Goal: Communication & Community: Answer question/provide support

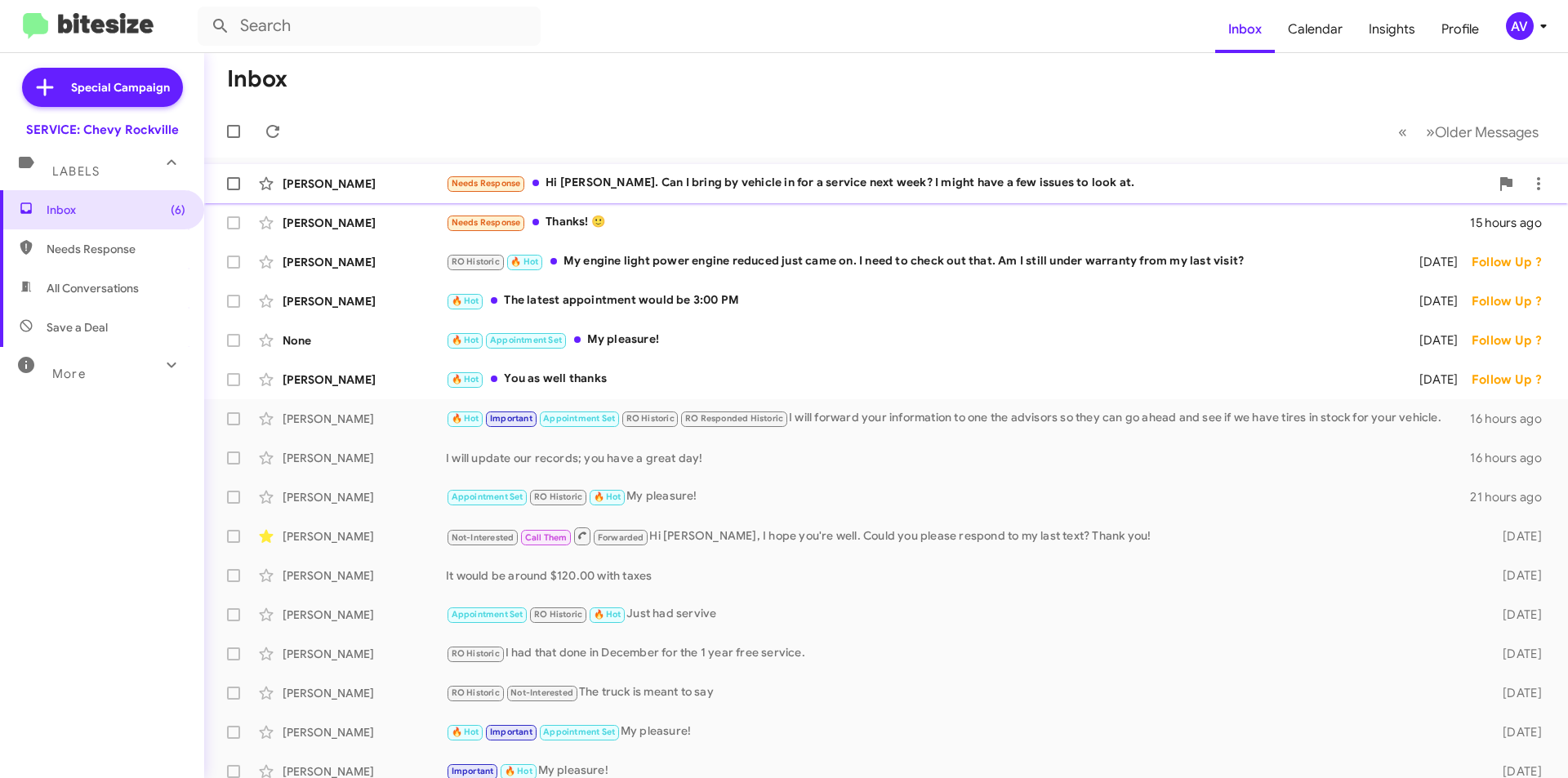
click at [788, 188] on div "Needs Response Hi [PERSON_NAME]. Can I bring by vehicle in for a service next w…" at bounding box center [968, 183] width 1044 height 19
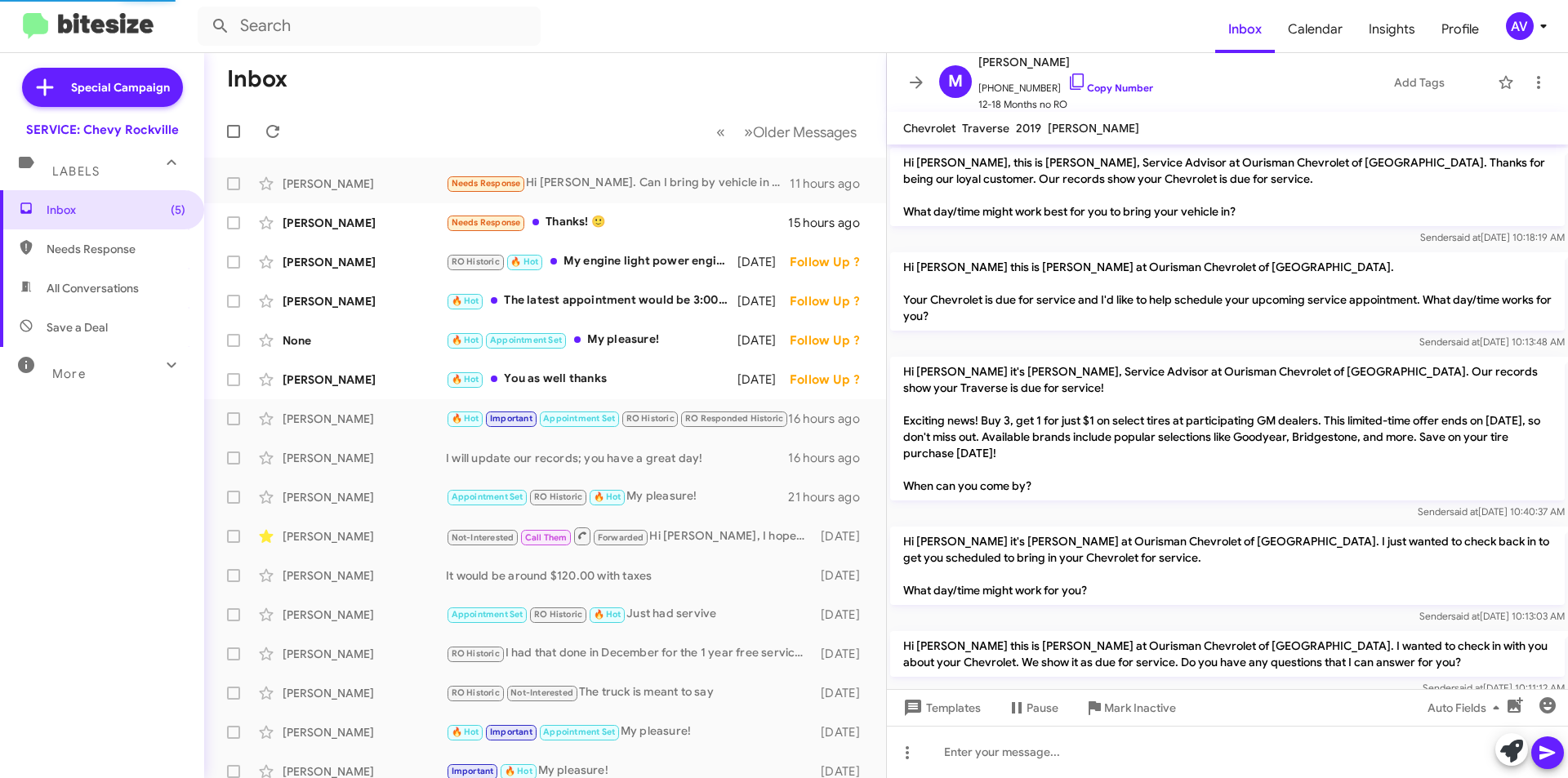
scroll to position [167, 0]
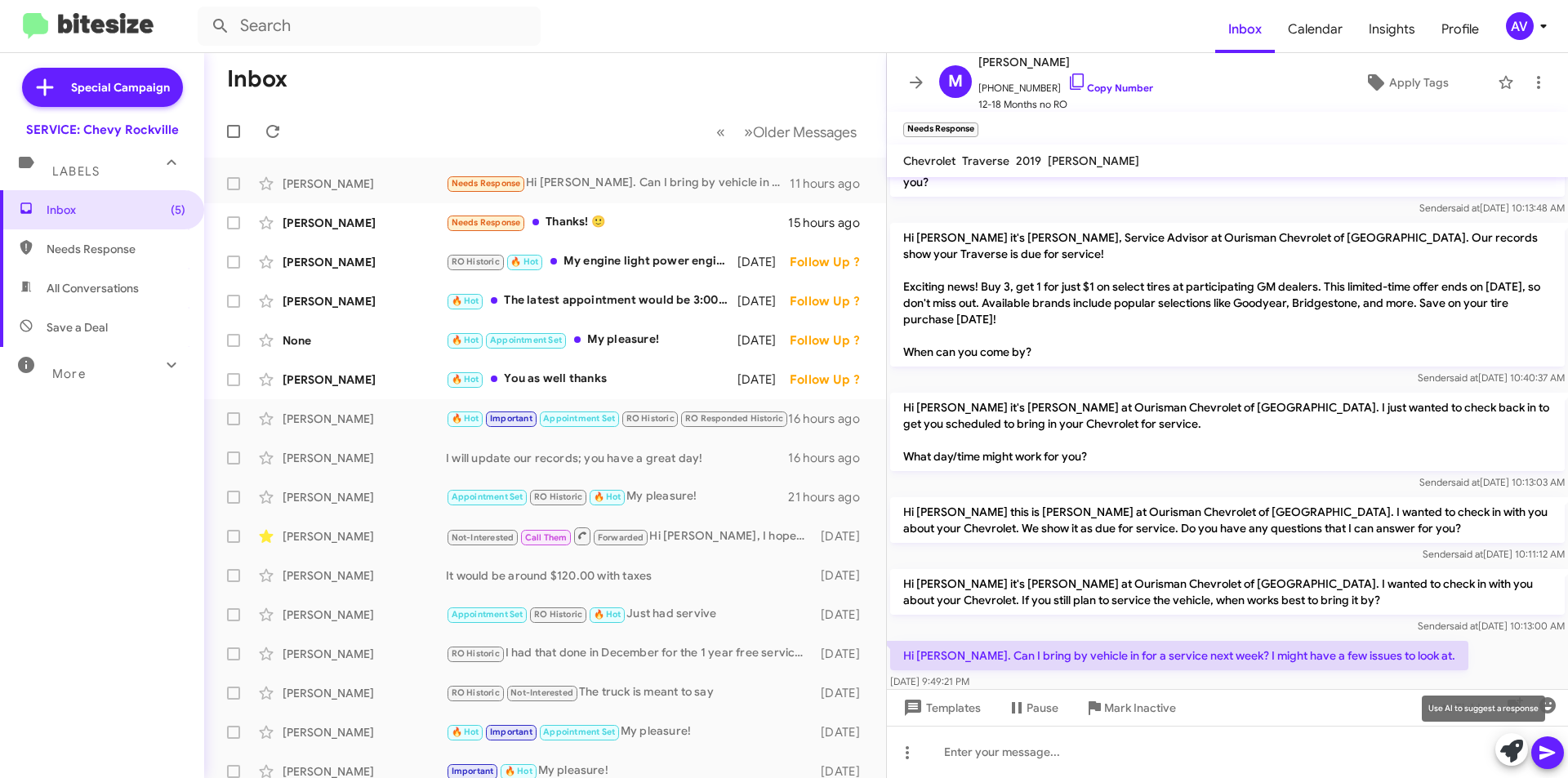
click at [1519, 755] on icon at bounding box center [1512, 751] width 22 height 22
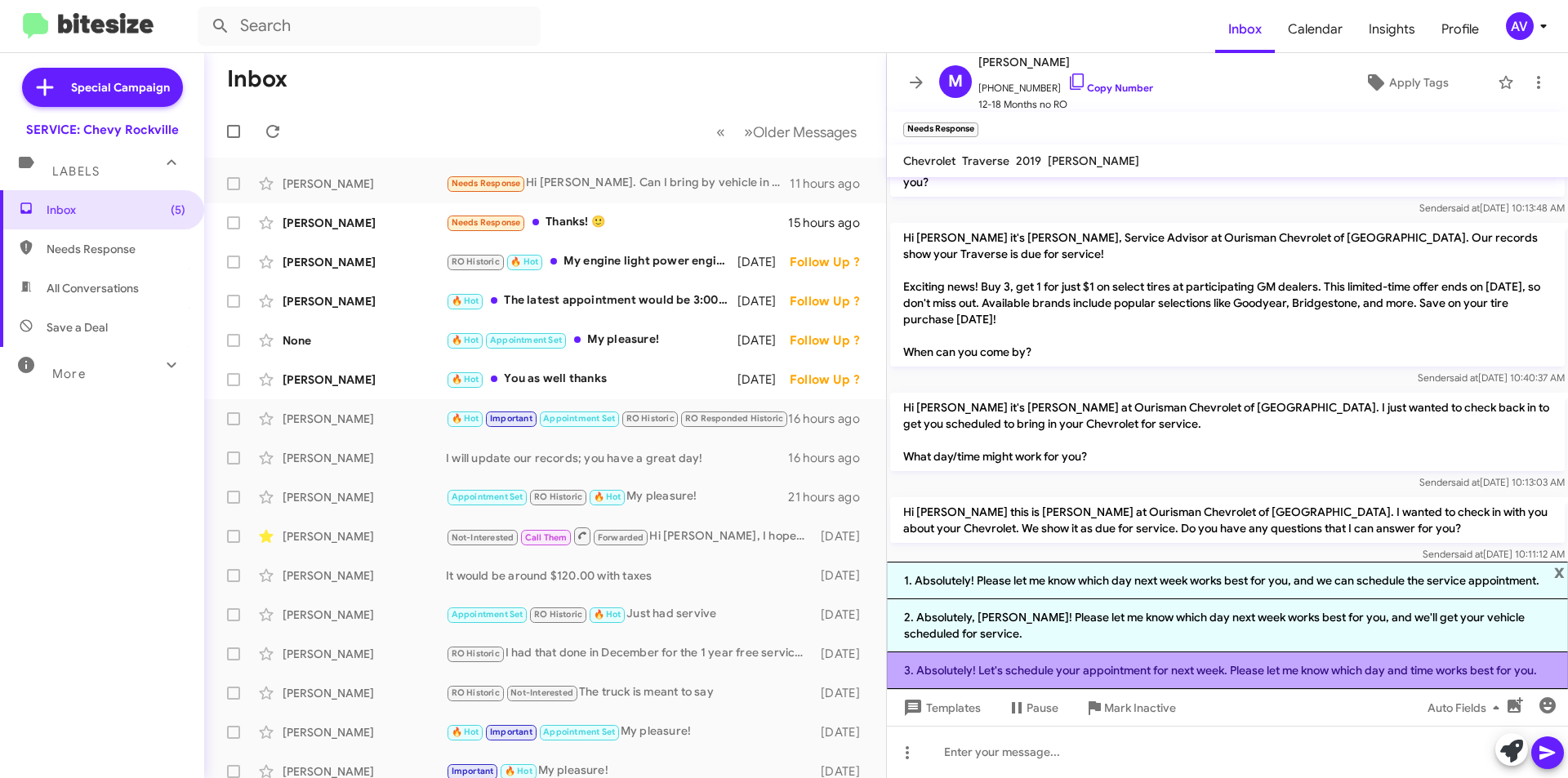
click at [1166, 683] on li "3. Absolutely! Let's schedule your appointment for next week. Please let me kno…" at bounding box center [1228, 671] width 682 height 37
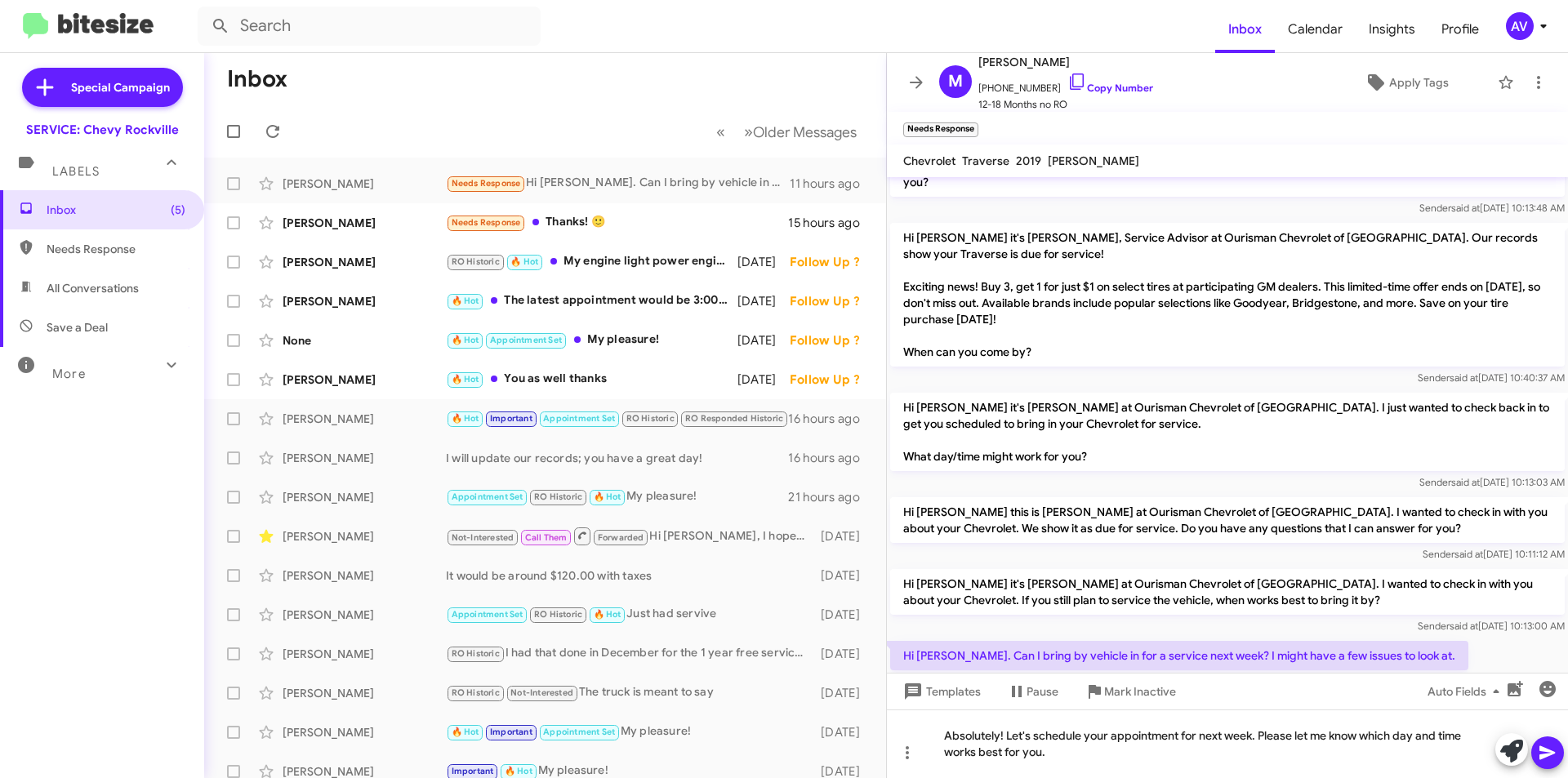
click at [1543, 754] on icon at bounding box center [1547, 752] width 20 height 20
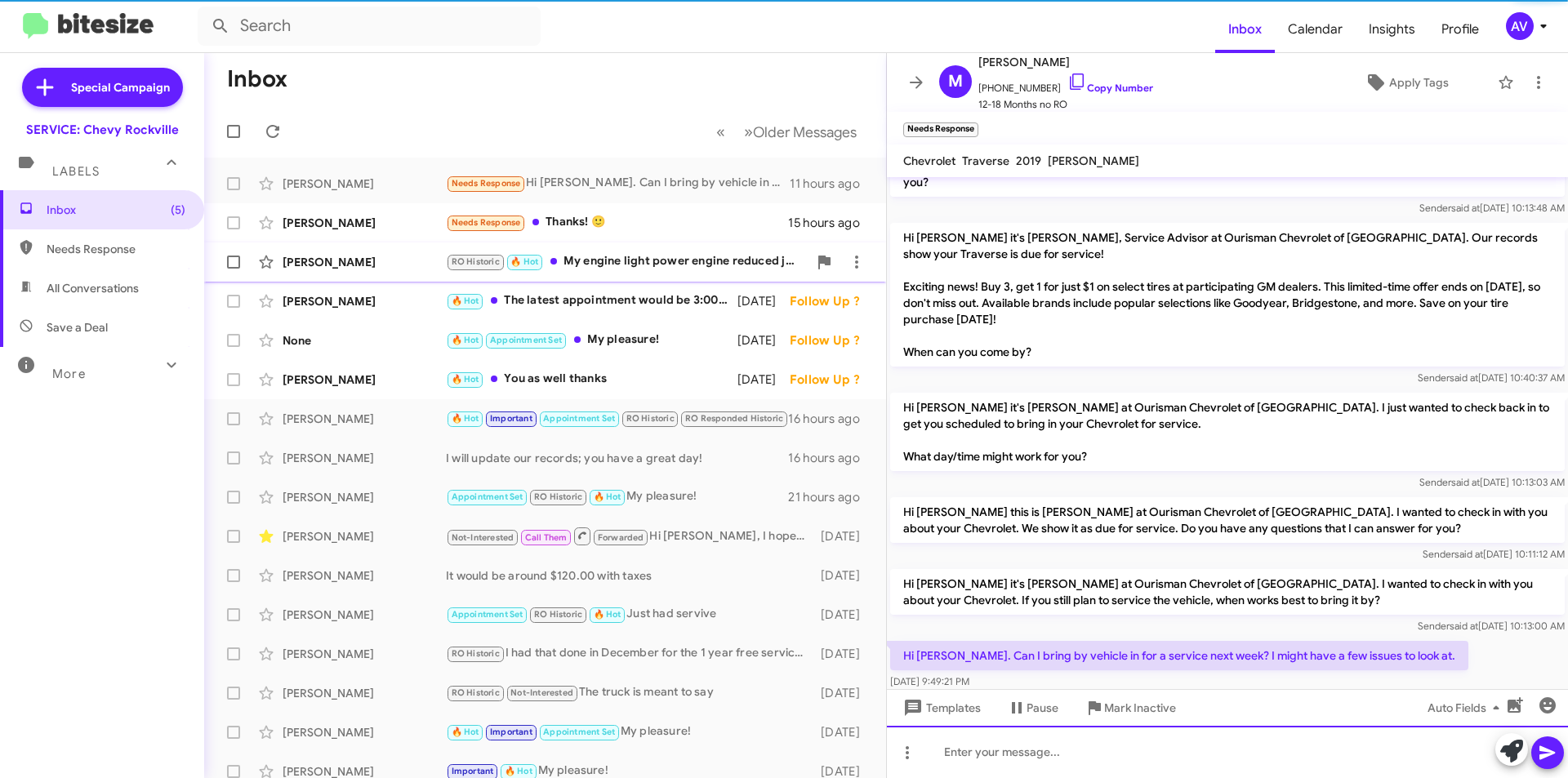
scroll to position [0, 0]
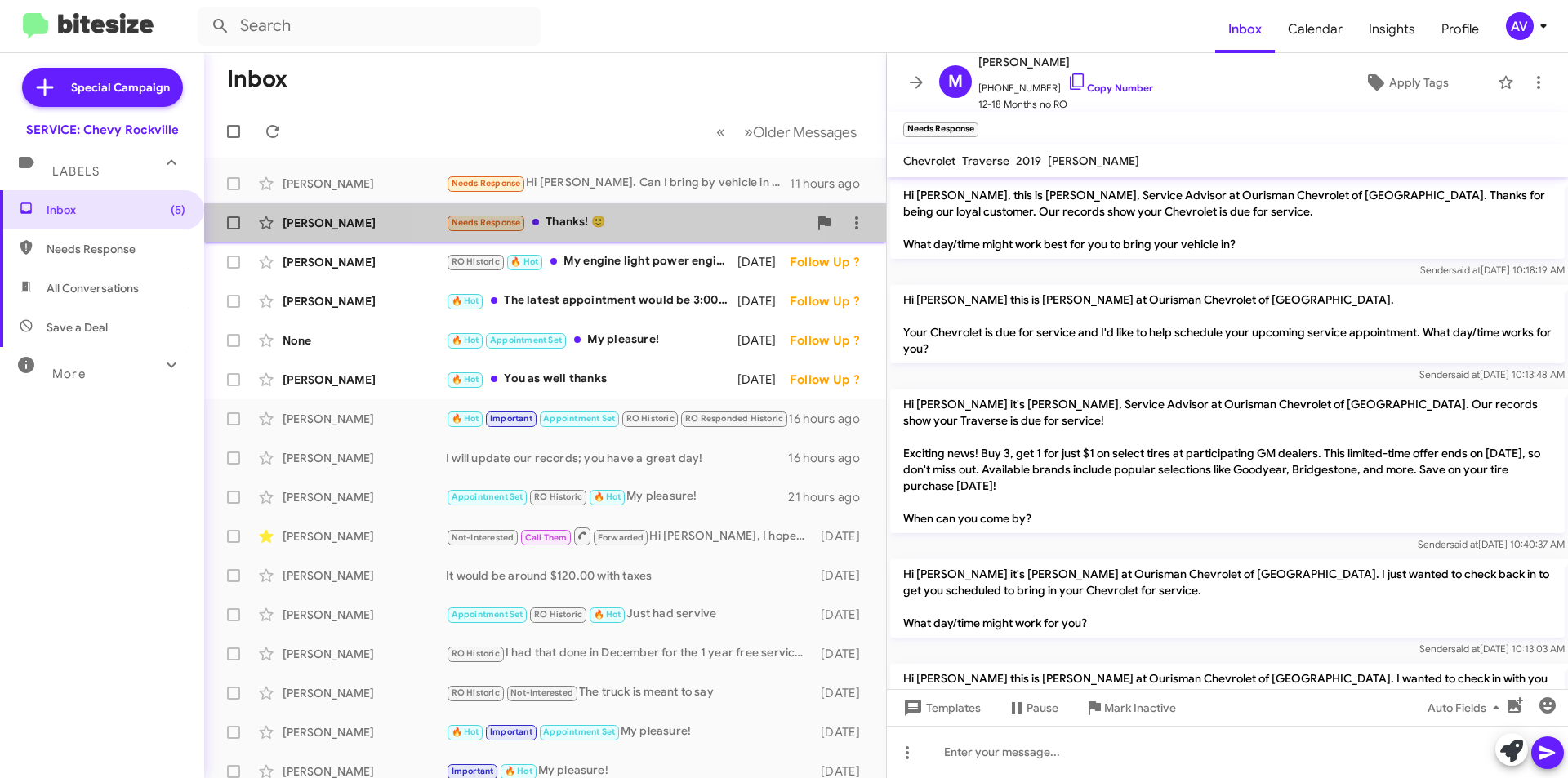
click at [607, 223] on div "Needs Response Thanks! 🙂" at bounding box center [627, 223] width 362 height 19
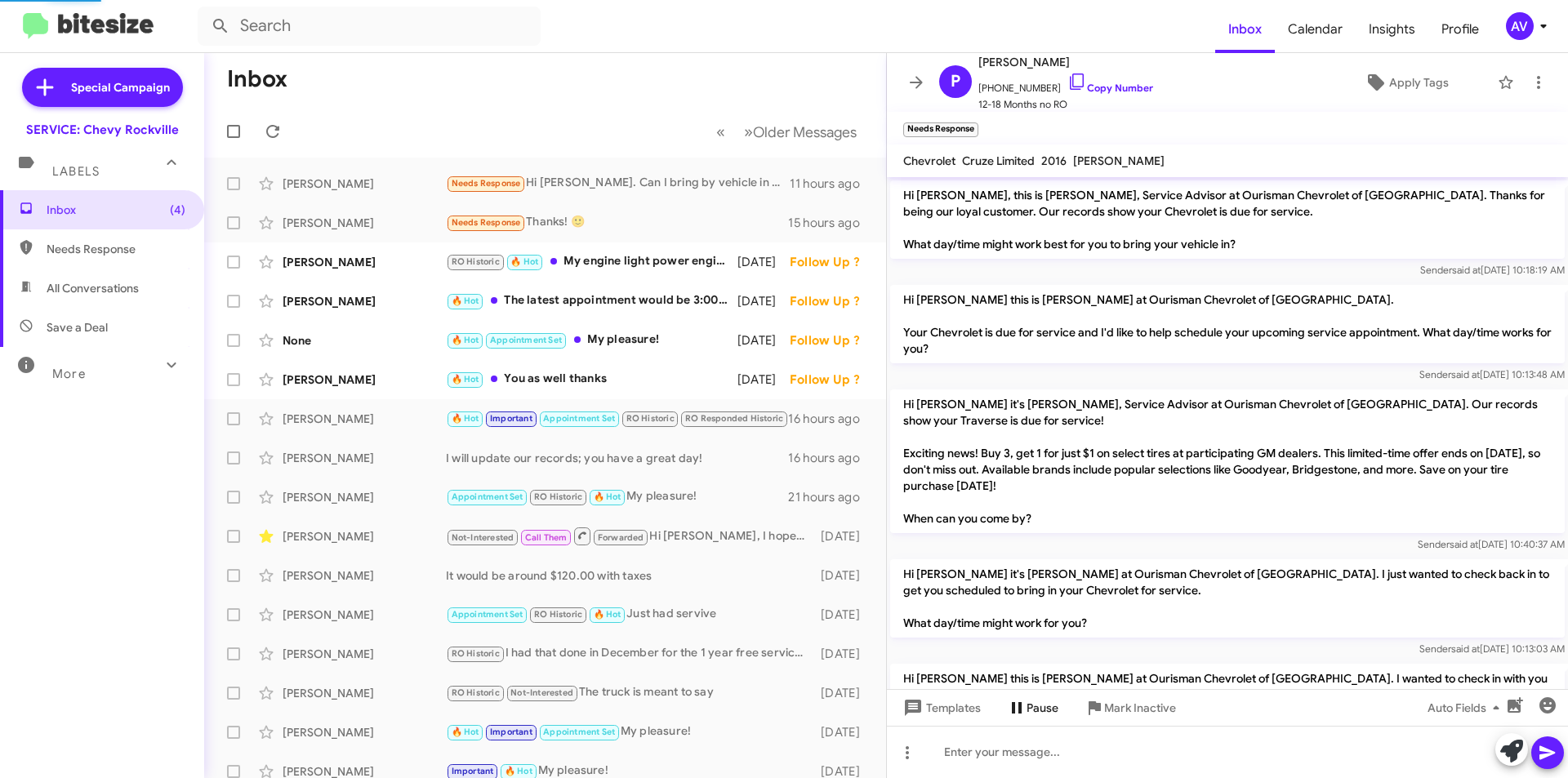
scroll to position [391, 0]
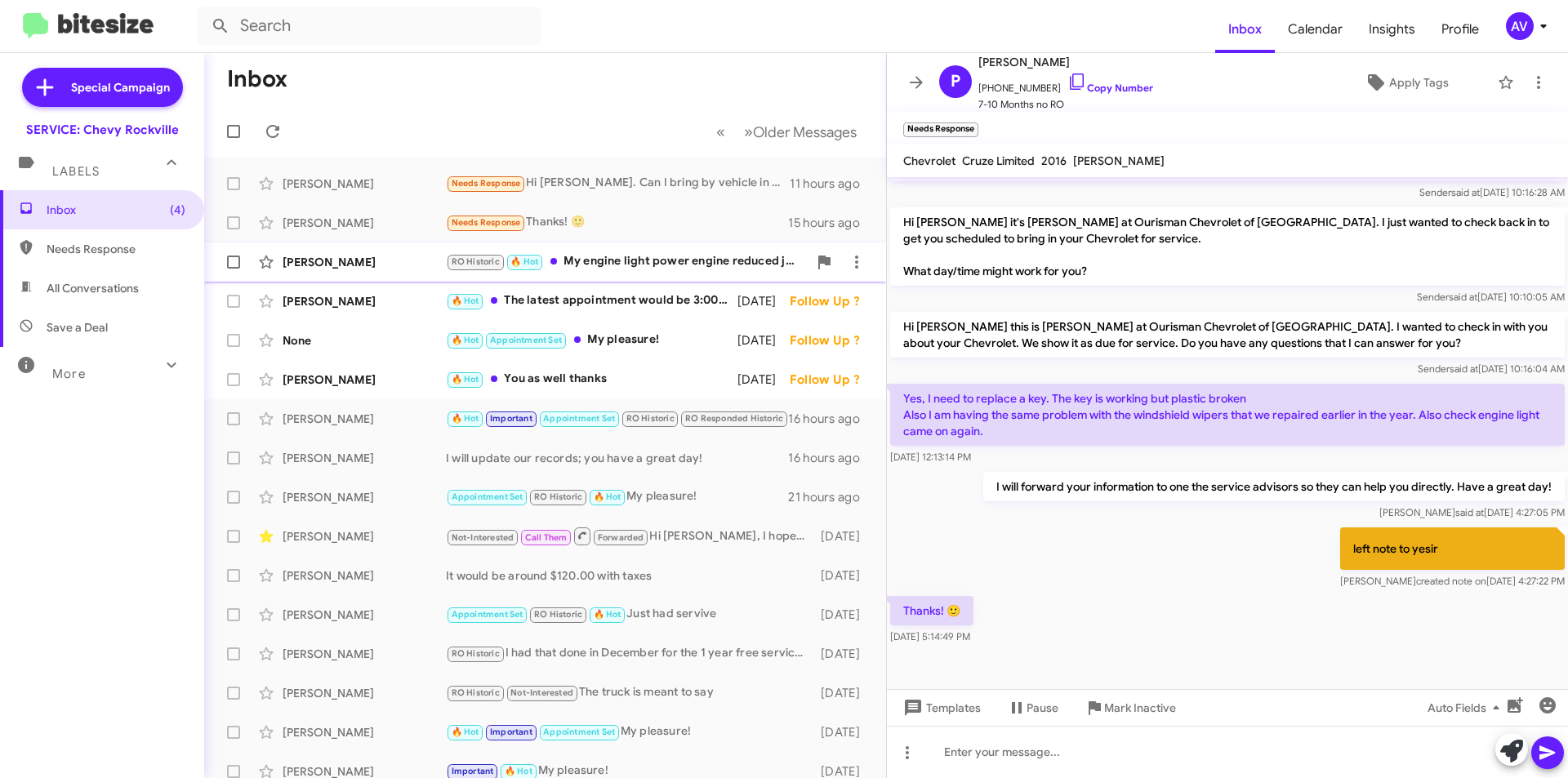
click at [574, 272] on div "David Vanek RO Historic 🔥 Hot My engine light power engine reduced just came on…" at bounding box center [545, 262] width 656 height 33
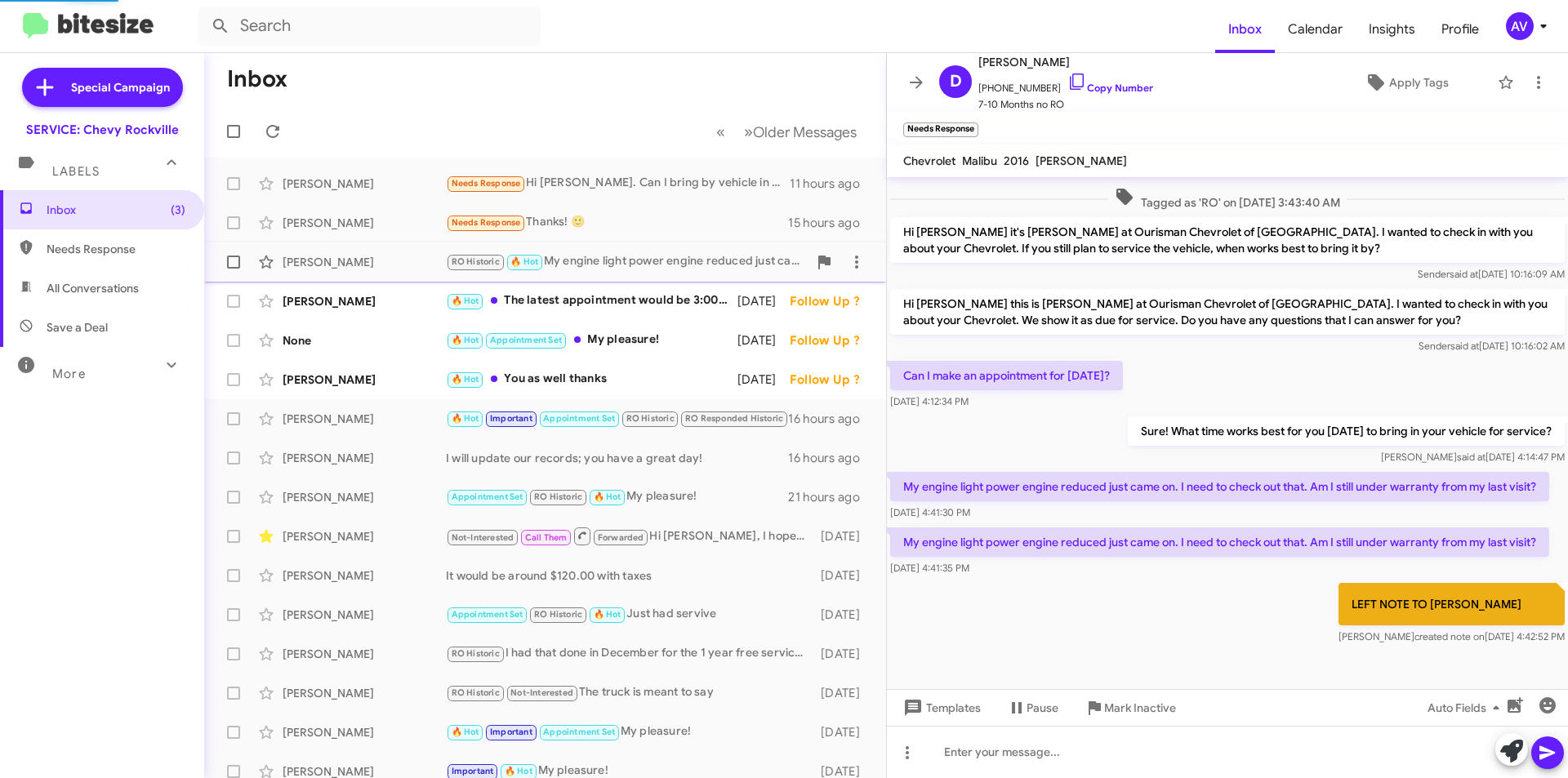
scroll to position [235, 0]
drag, startPoint x: 594, startPoint y: 302, endPoint x: 608, endPoint y: 352, distance: 51.9
click at [595, 302] on div "🔥 Hot The latest appointment would be 3:00 PM" at bounding box center [592, 301] width 291 height 19
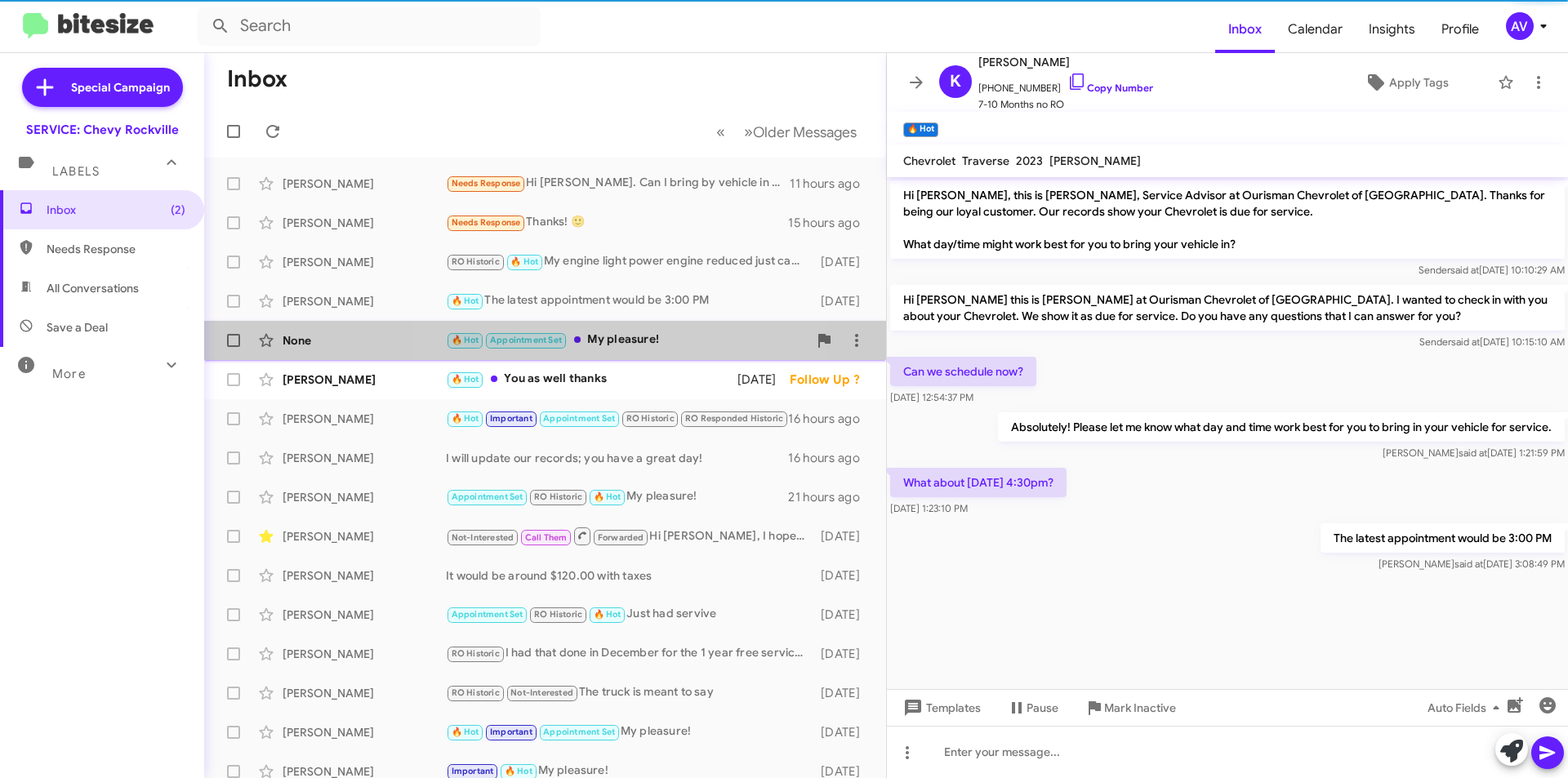
click at [621, 338] on div "🔥 Hot Appointment Set My pleasure!" at bounding box center [627, 341] width 362 height 19
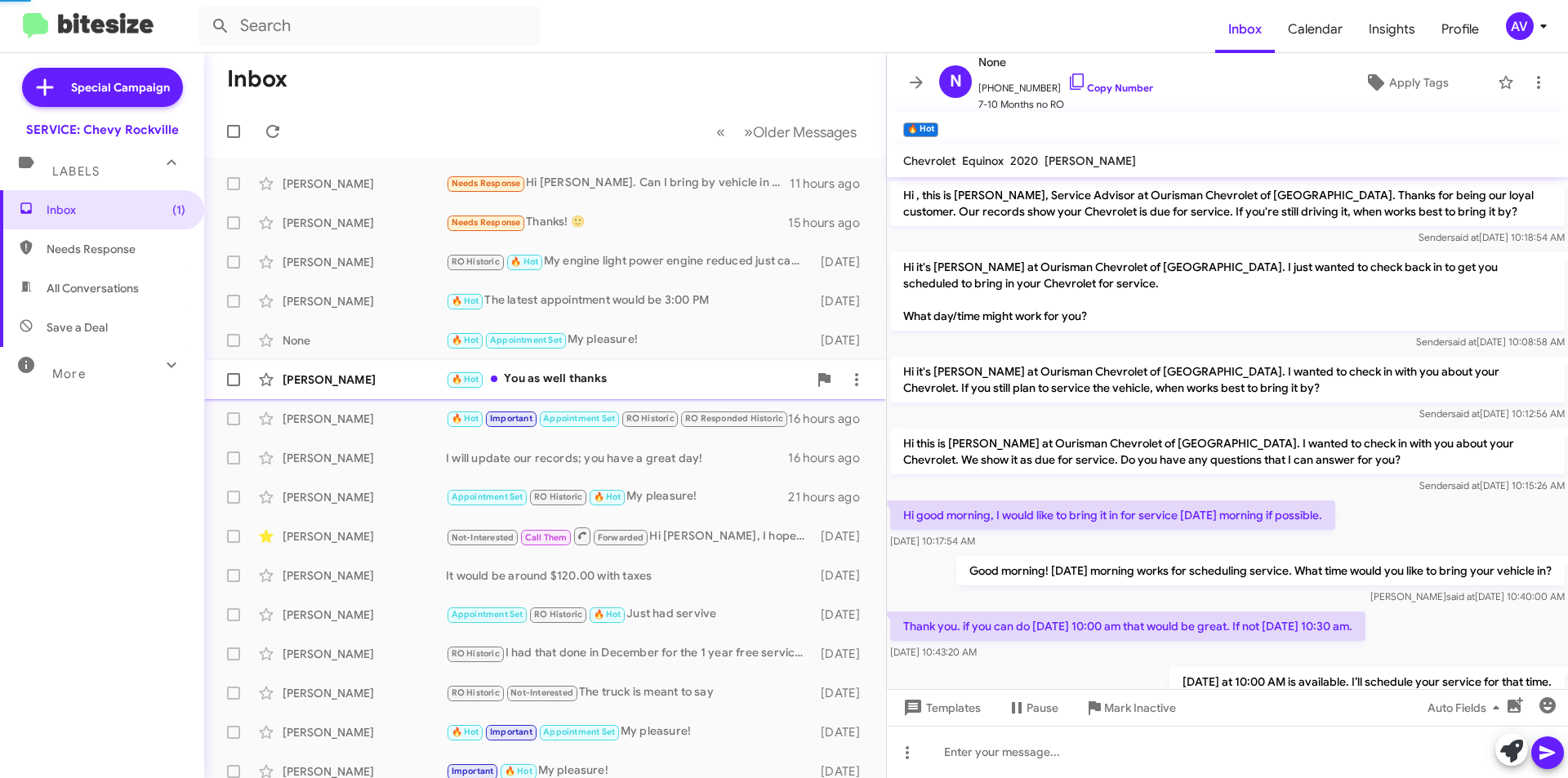
scroll to position [216, 0]
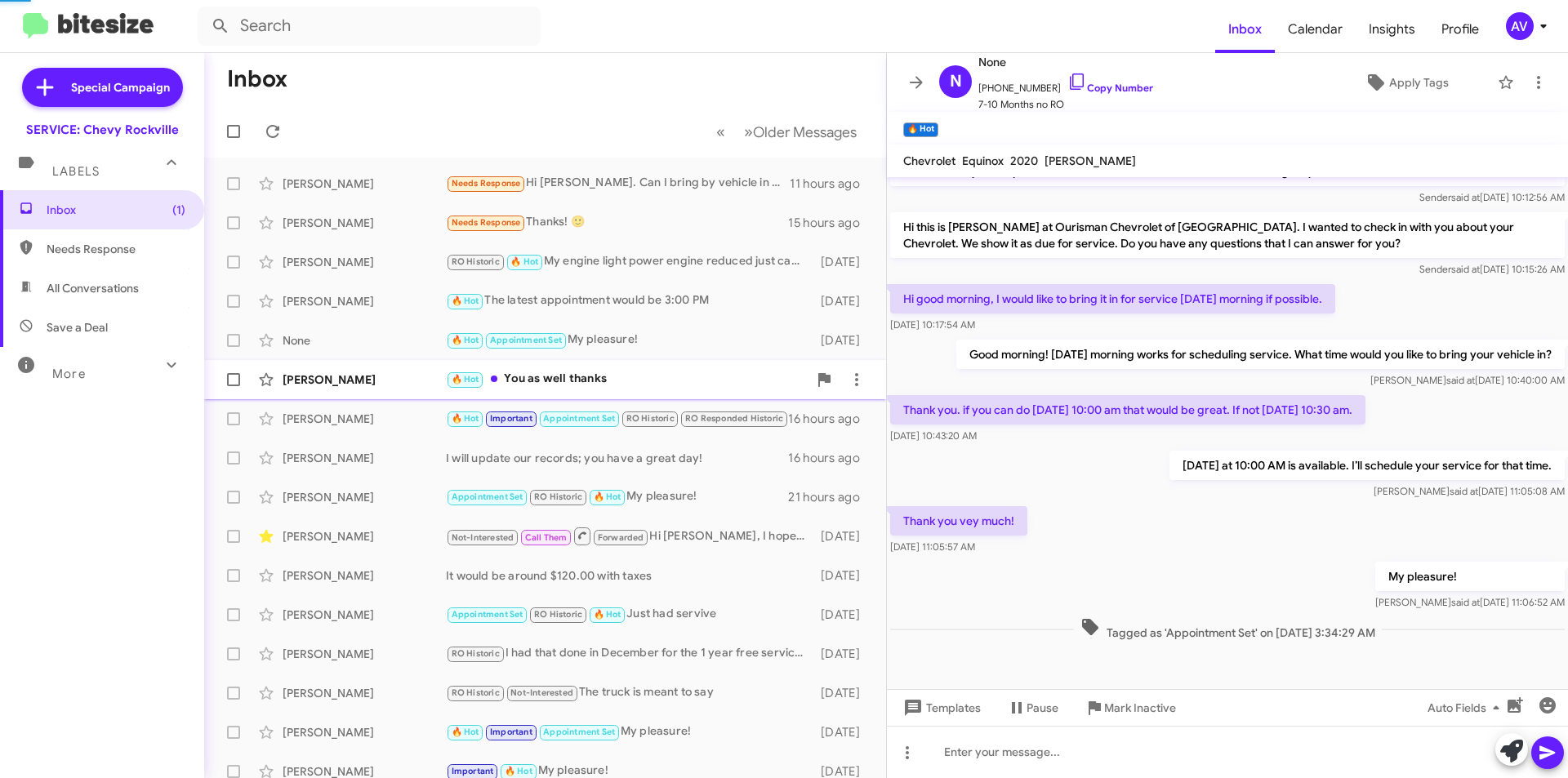
click at [620, 375] on div "🔥 Hot You as well thanks" at bounding box center [627, 379] width 362 height 19
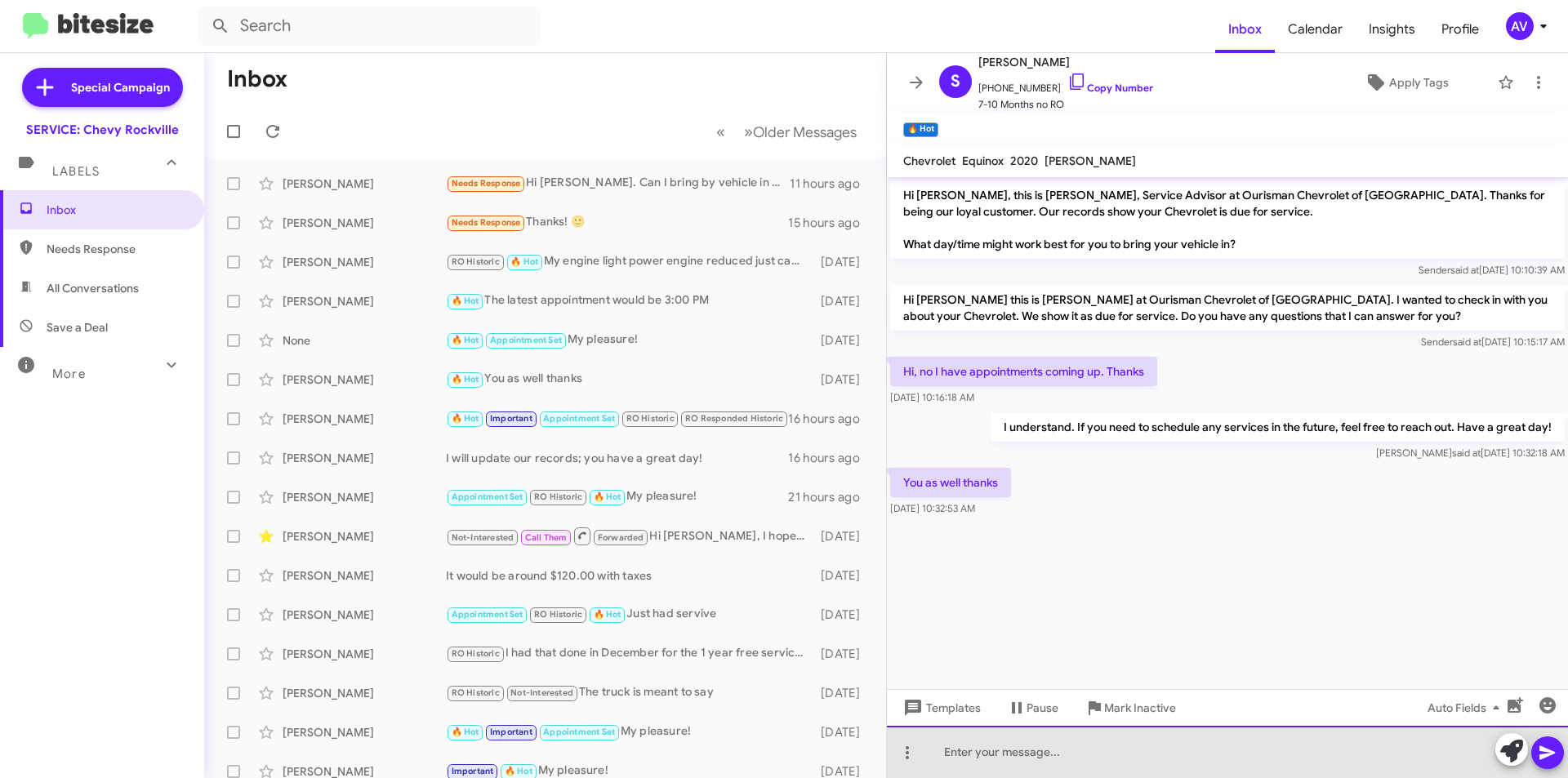
click at [1046, 758] on div at bounding box center [1228, 752] width 682 height 52
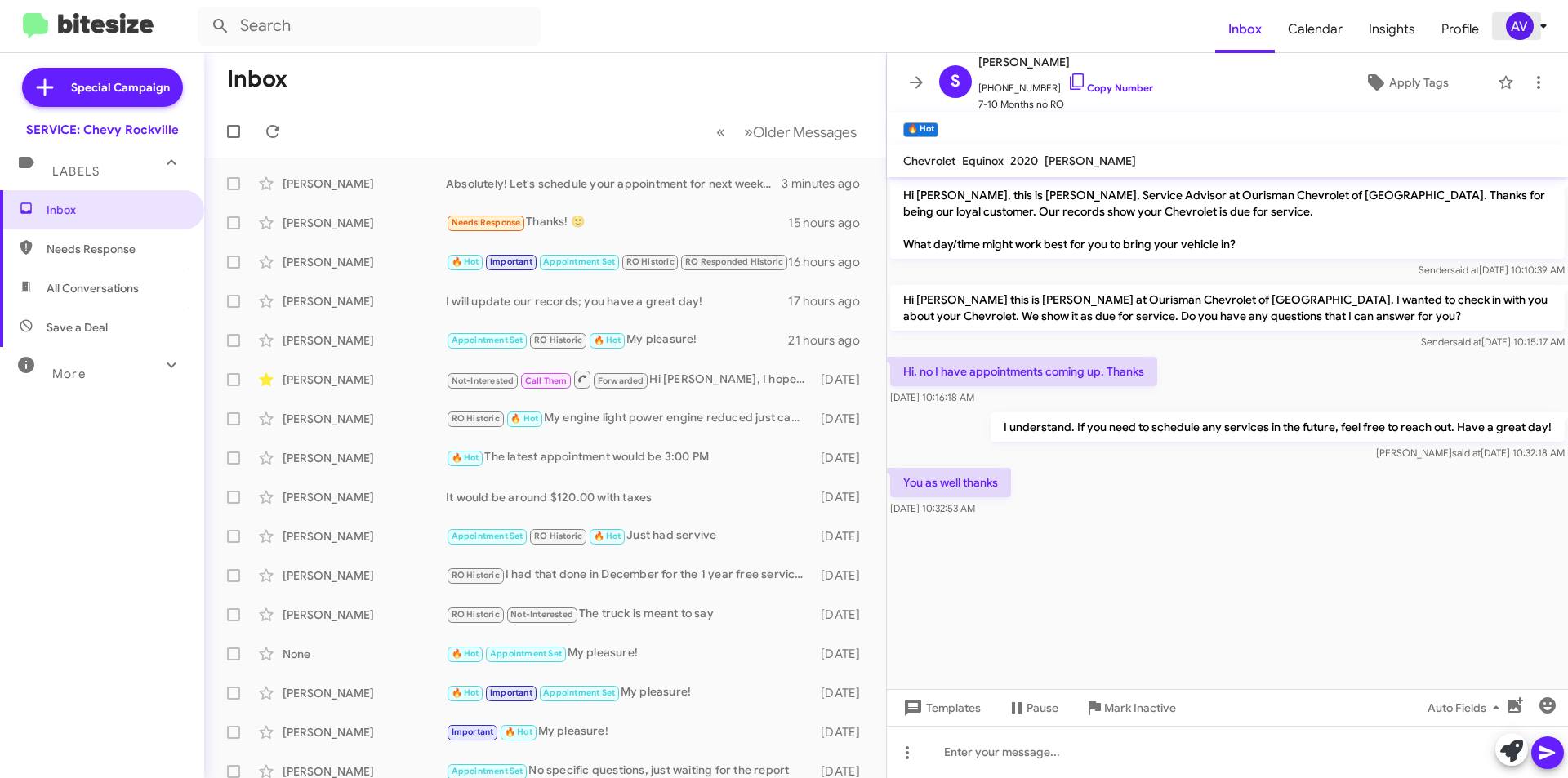
click at [1514, 22] on div "AV" at bounding box center [1520, 26] width 28 height 28
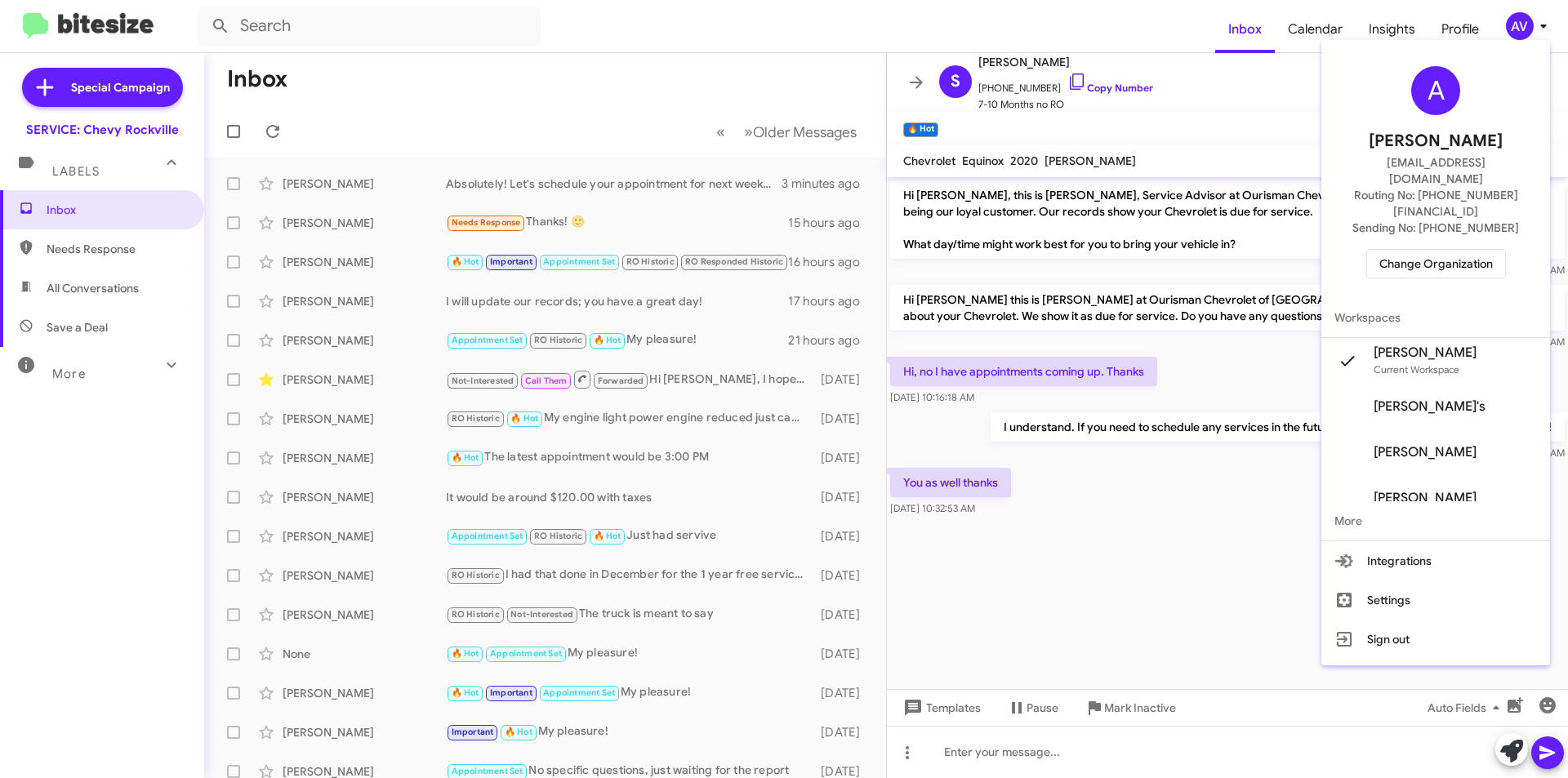
click at [1449, 250] on span "Change Organization" at bounding box center [1436, 264] width 113 height 28
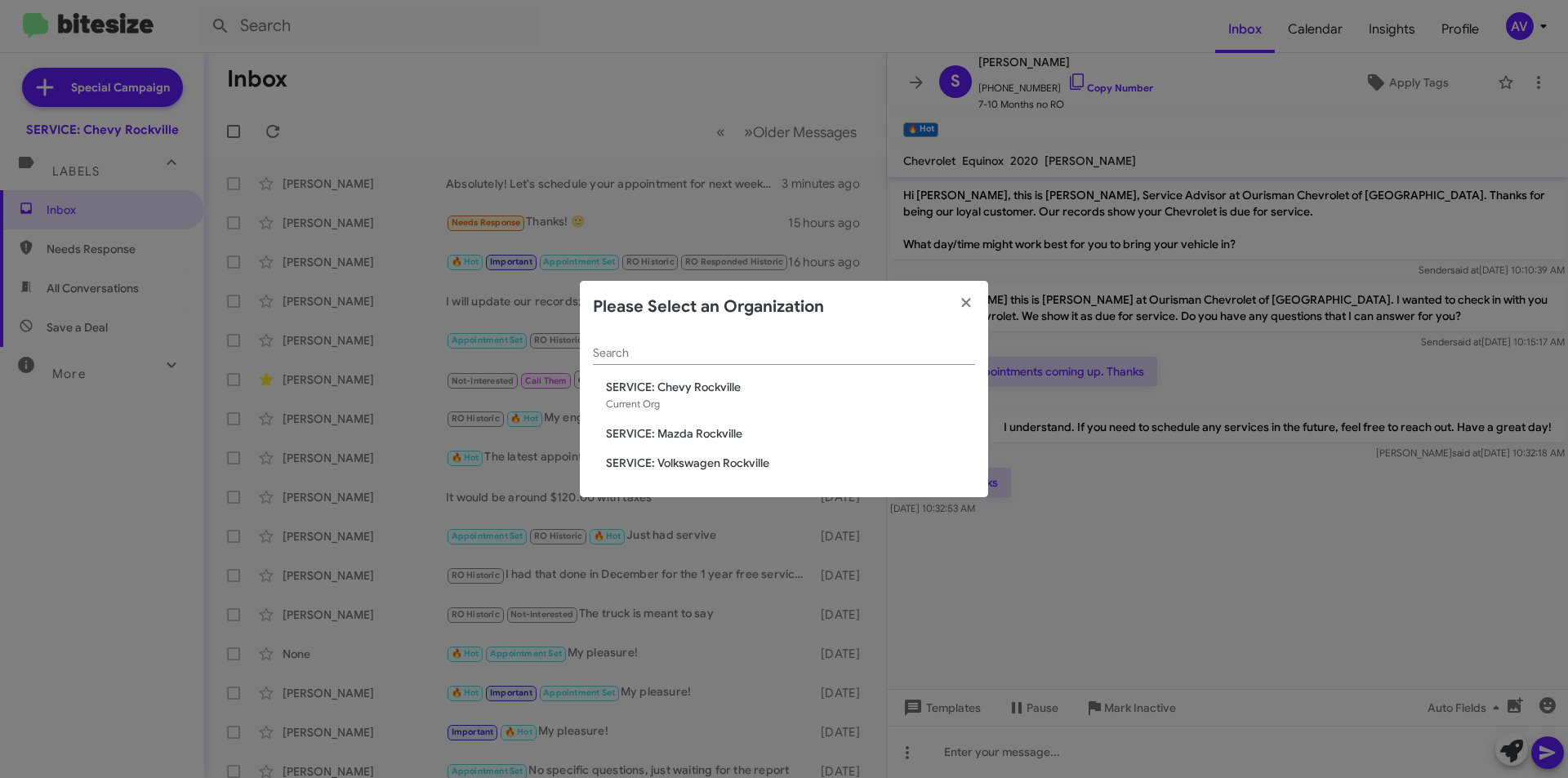
click at [686, 434] on span "SERVICE: Mazda Rockville" at bounding box center [790, 433] width 369 height 16
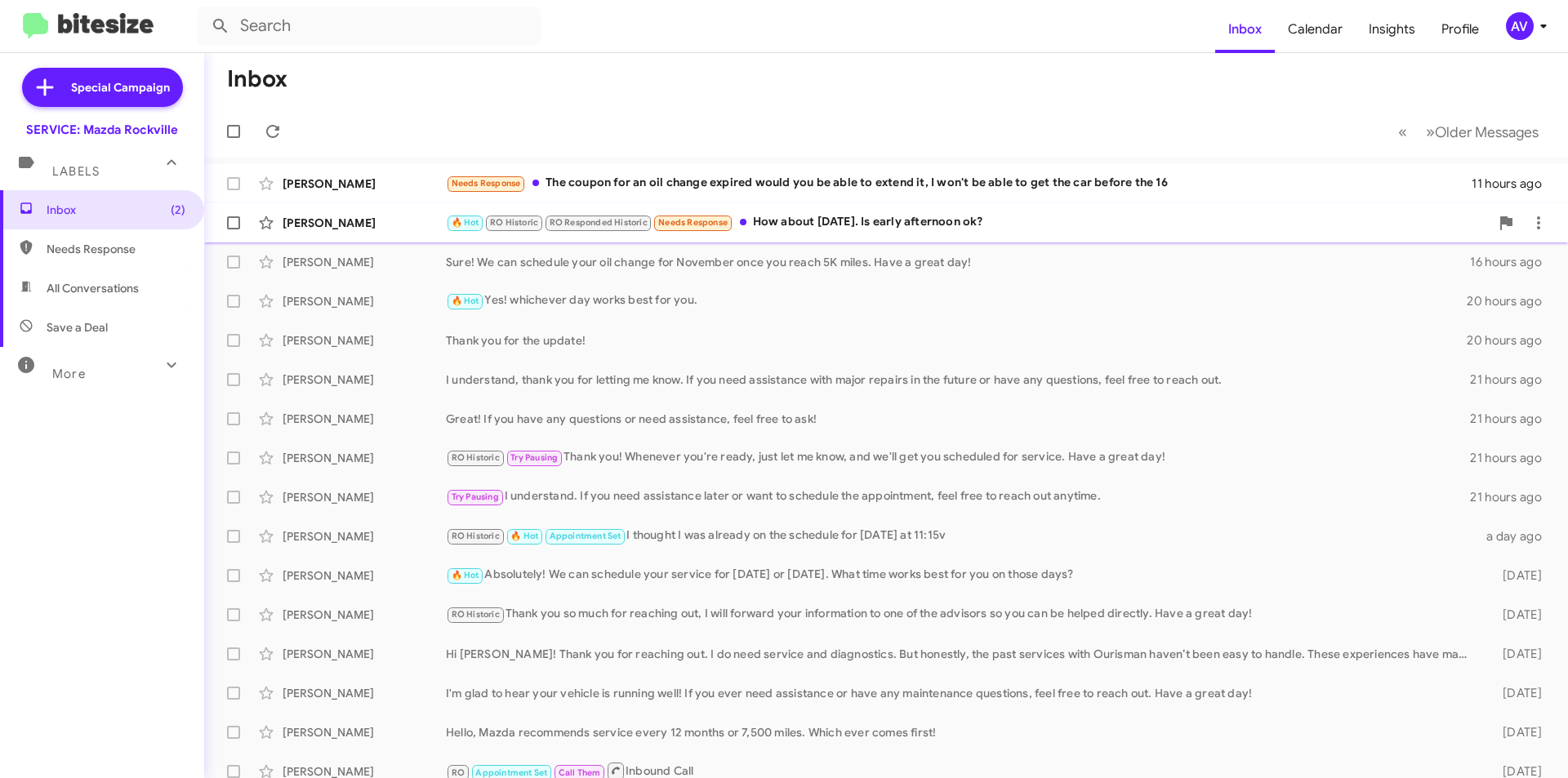
click at [779, 234] on div "Stacey Arnesen 🔥 Hot RO Historic RO Responded Historic Needs Response How about…" at bounding box center [886, 223] width 1338 height 33
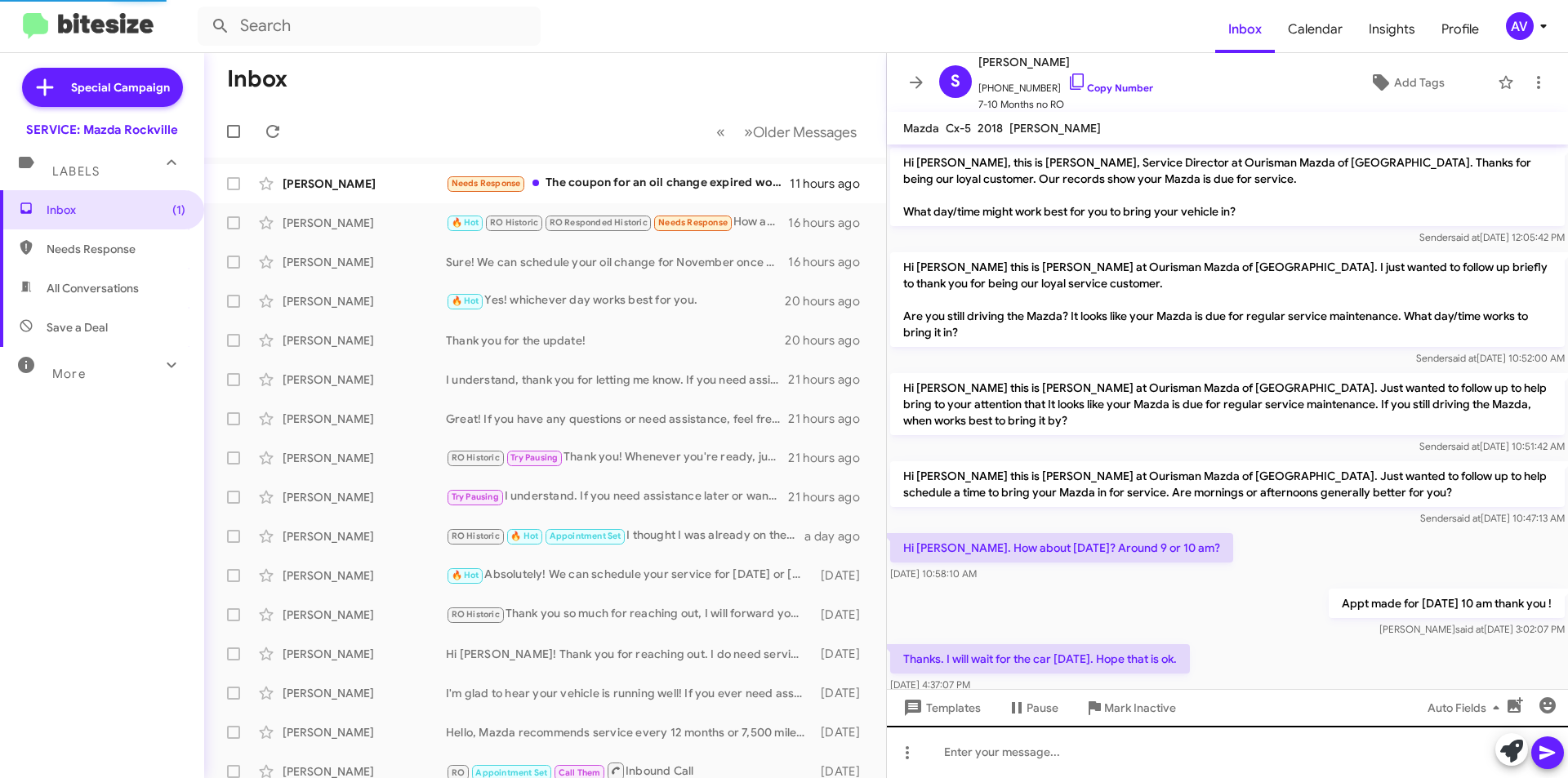
scroll to position [375, 0]
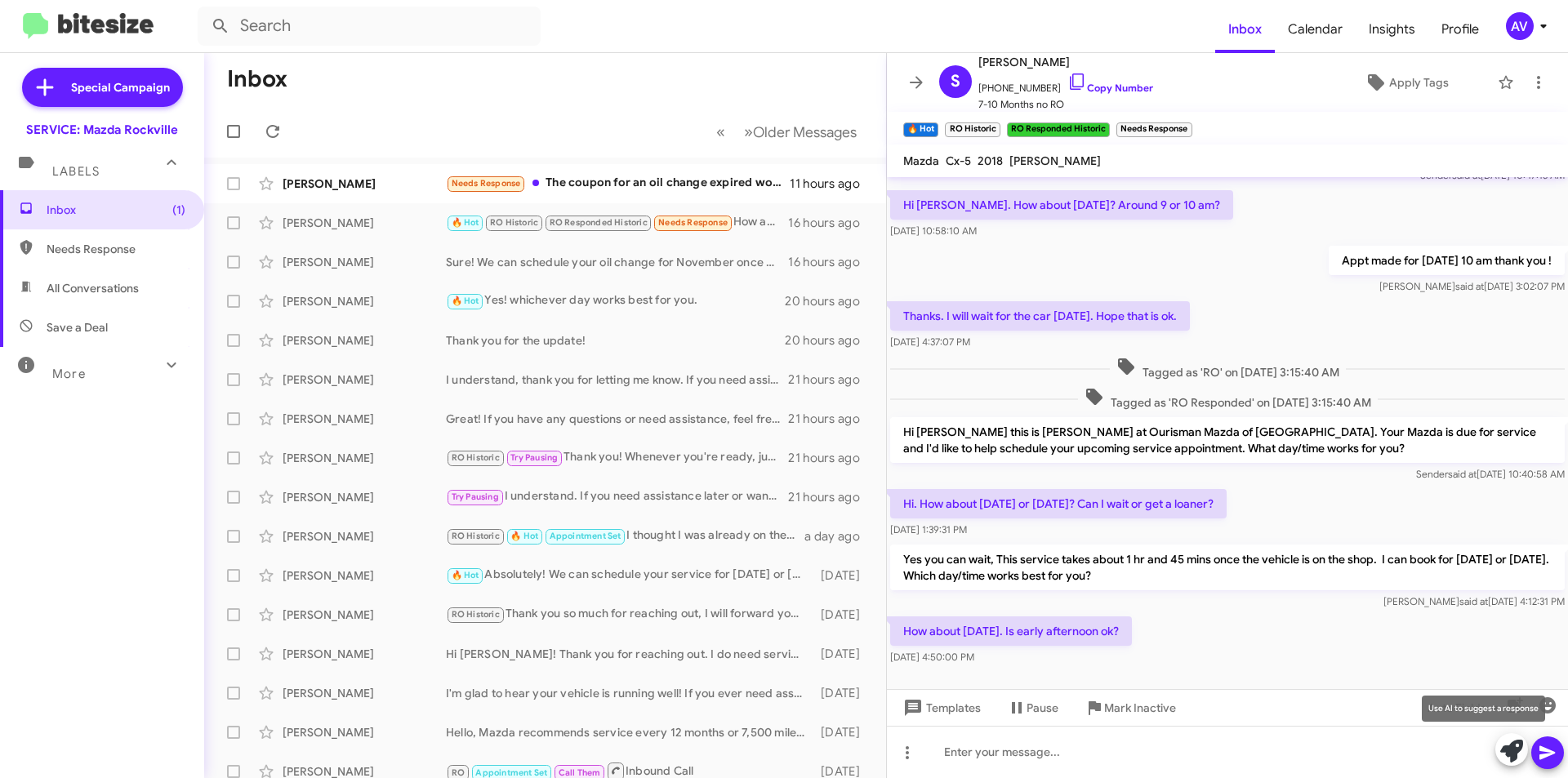
click at [1507, 749] on icon at bounding box center [1512, 751] width 22 height 22
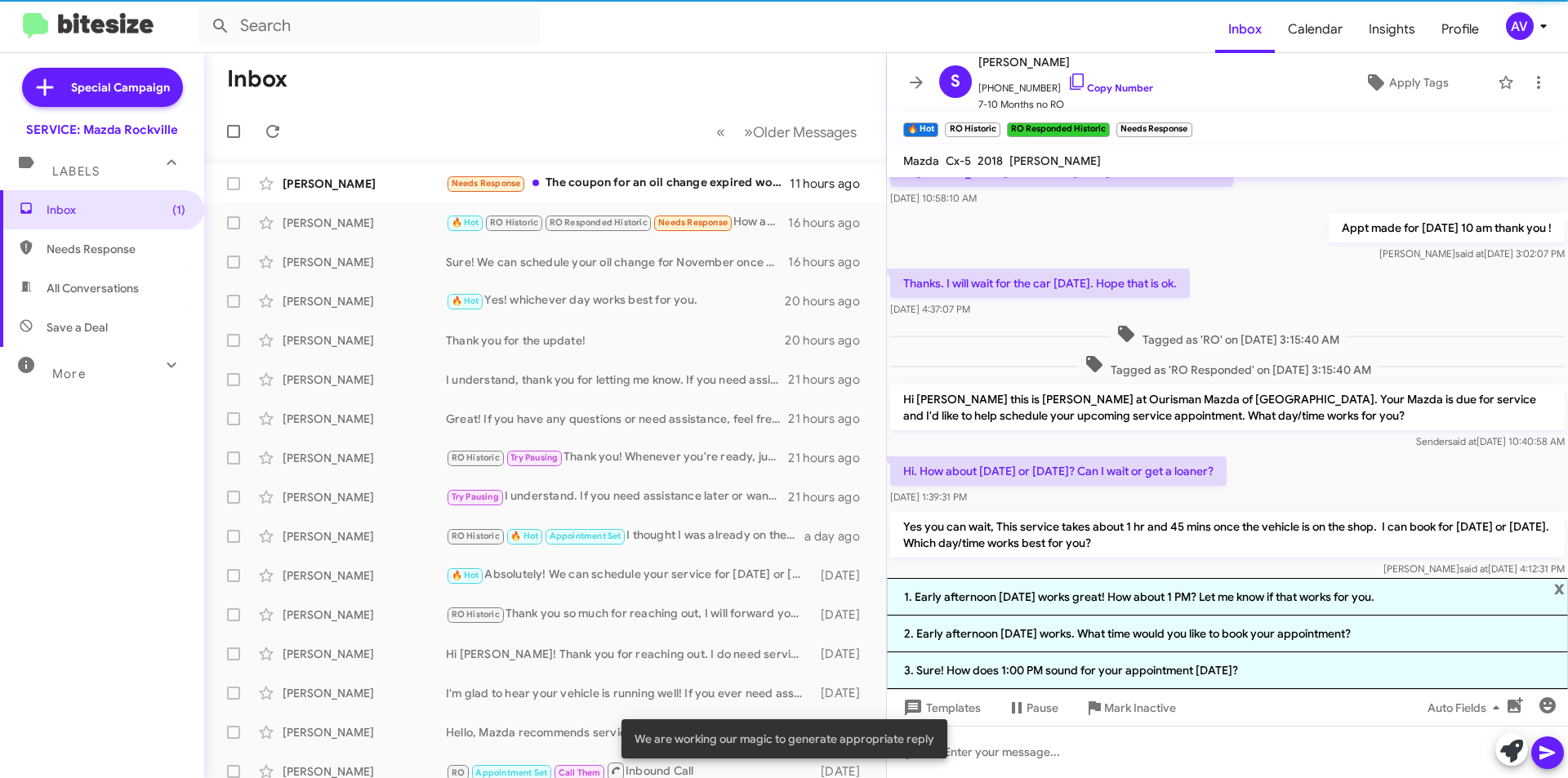
scroll to position [435, 0]
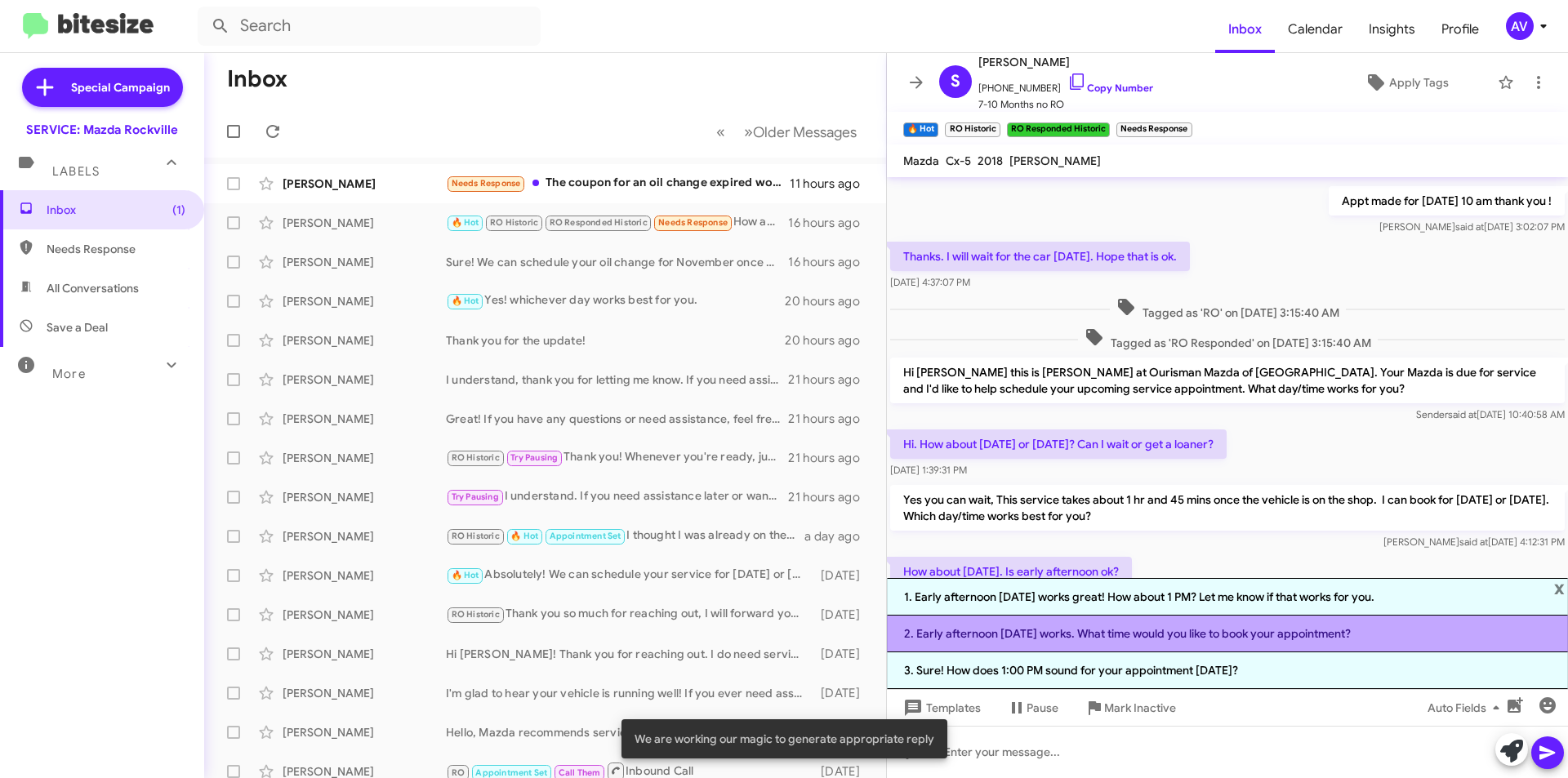
click at [1027, 652] on li "2. Early afternoon on Wednesday works. What time would you like to book your ap…" at bounding box center [1228, 634] width 682 height 37
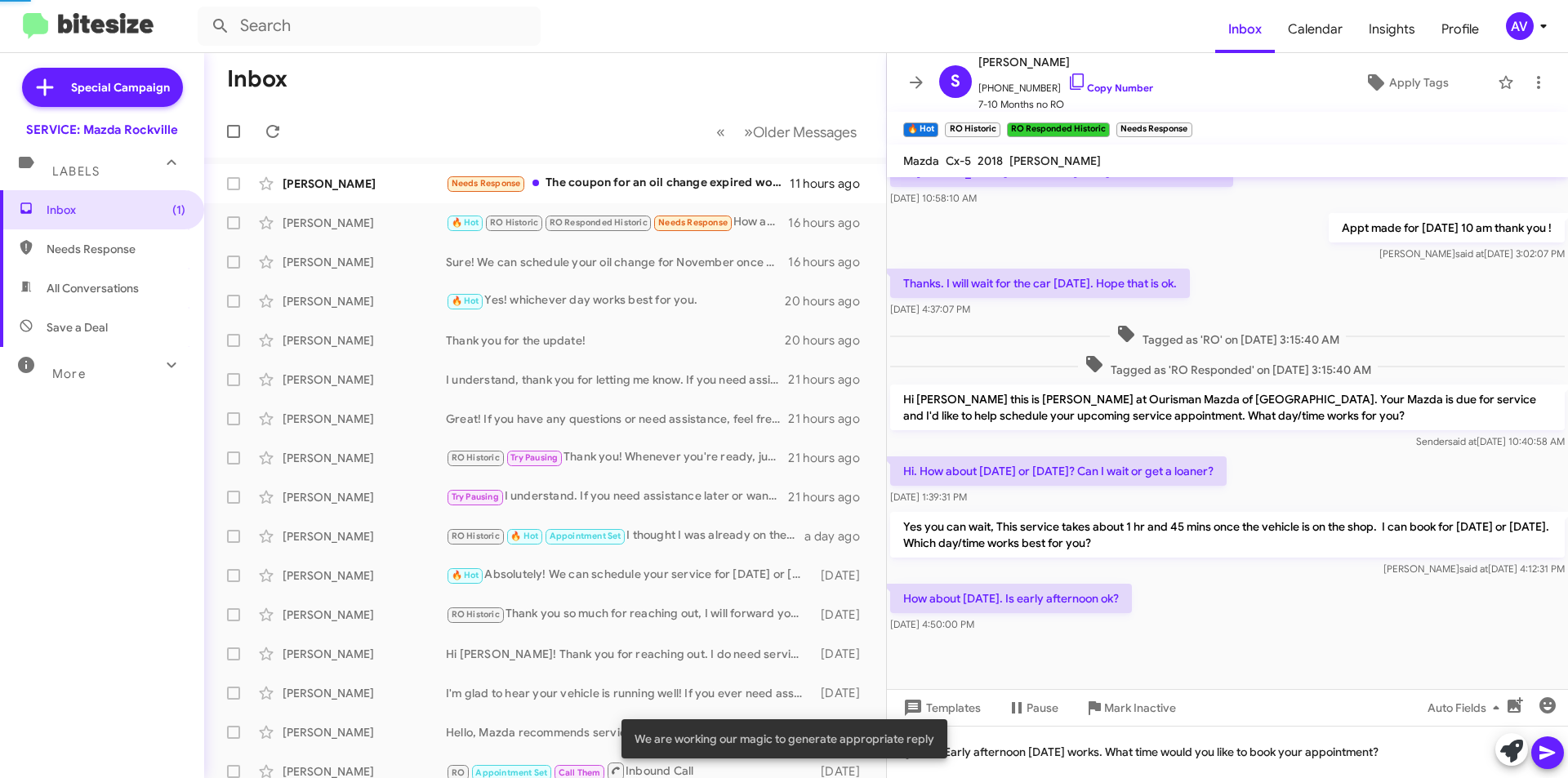
scroll to position [408, 0]
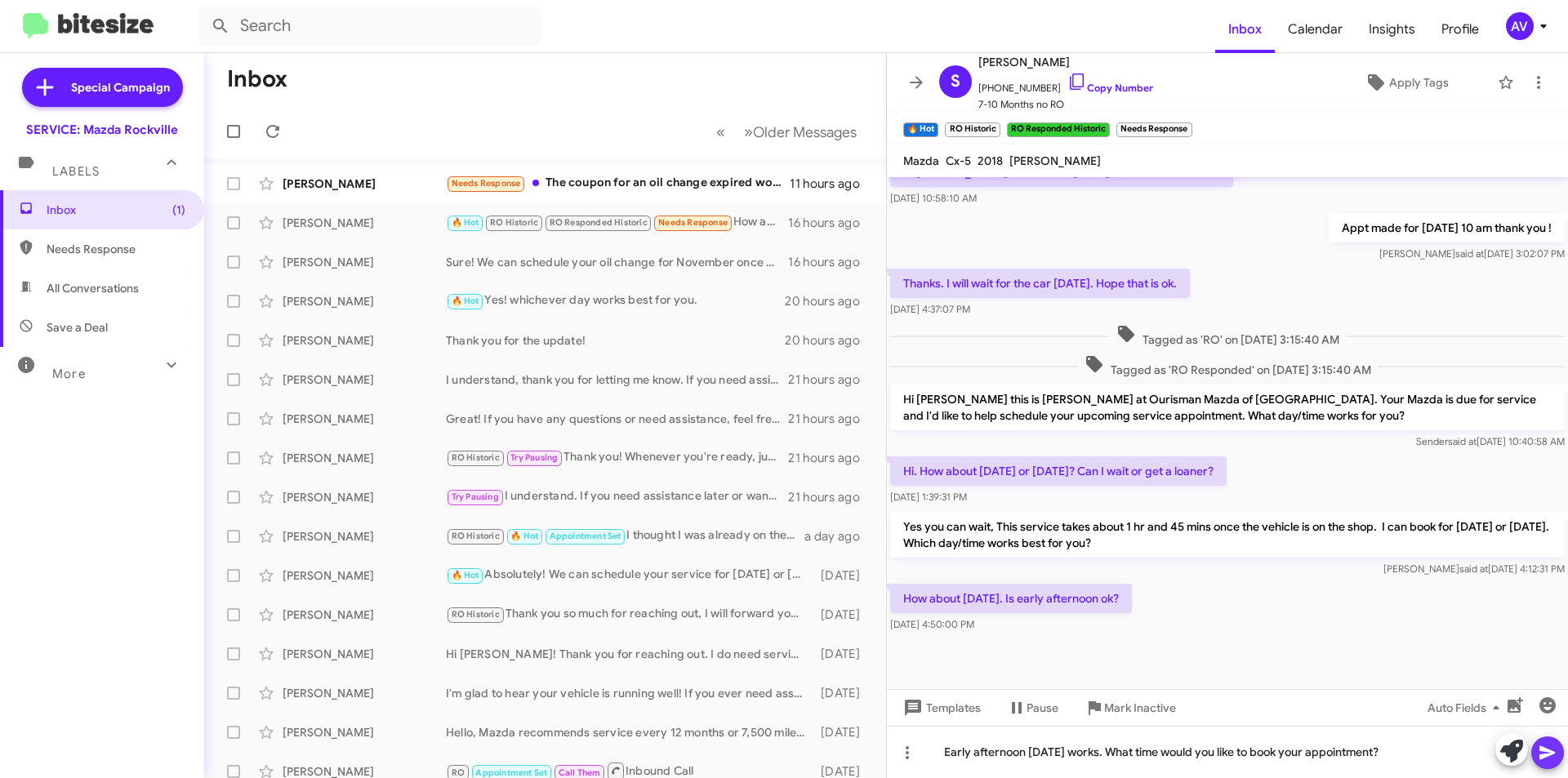
click at [1552, 762] on icon at bounding box center [1547, 752] width 20 height 20
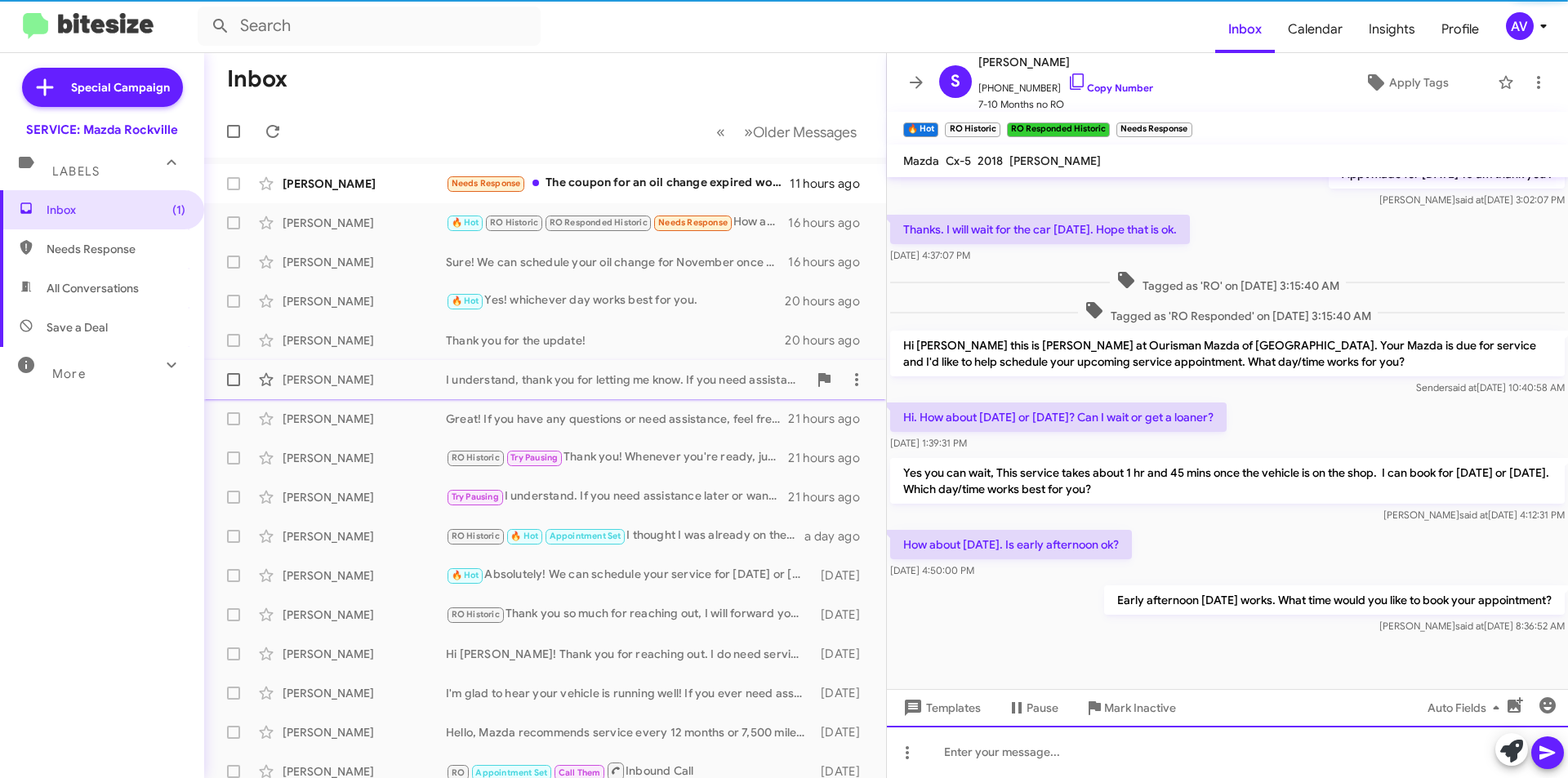
scroll to position [468, 0]
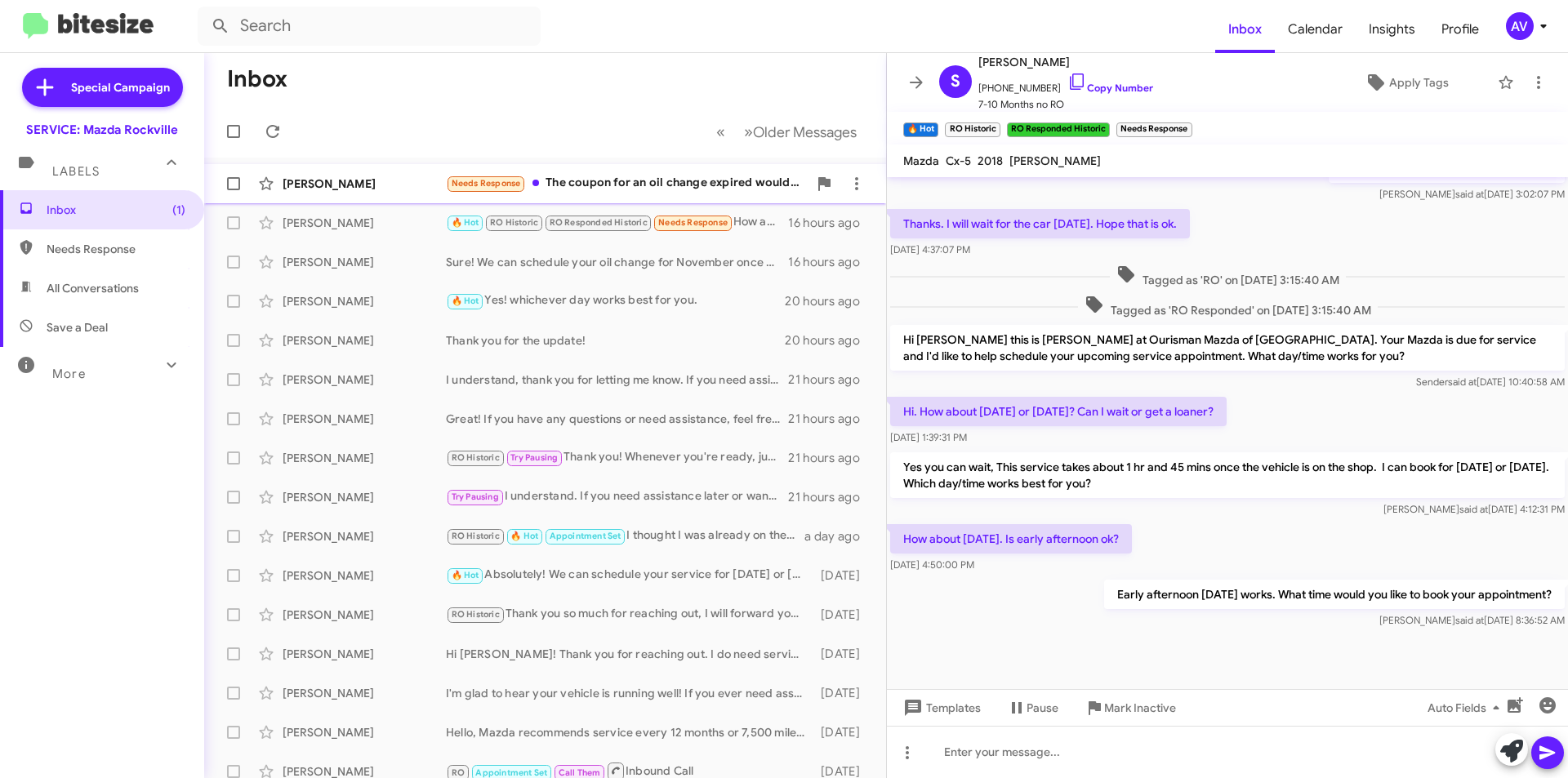
click at [640, 188] on div "Needs Response The coupon for an oil change expired would you be able to extend…" at bounding box center [627, 183] width 362 height 19
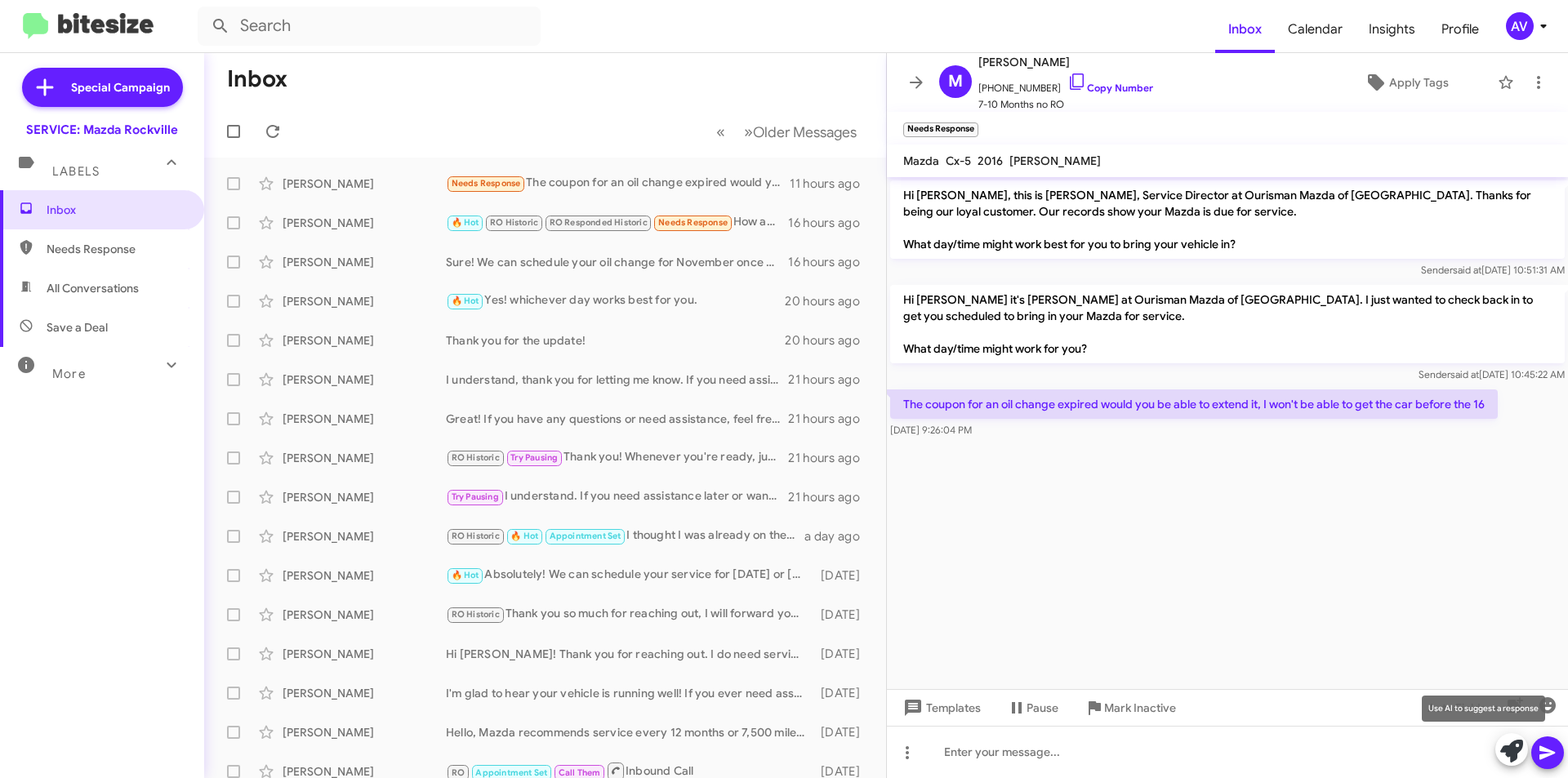
click at [1502, 756] on icon at bounding box center [1512, 751] width 22 height 22
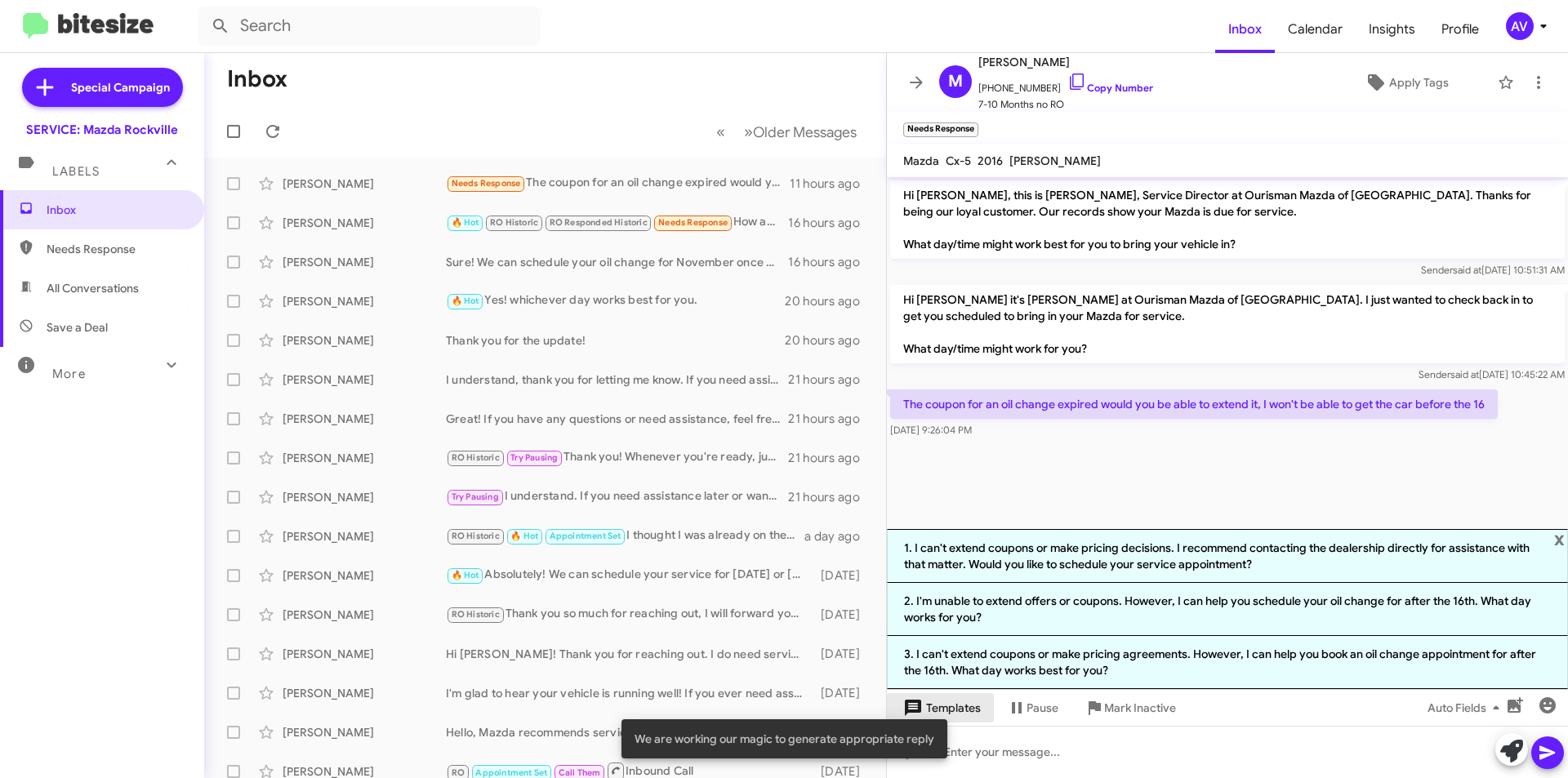
click at [978, 701] on span "Templates" at bounding box center [941, 708] width 81 height 29
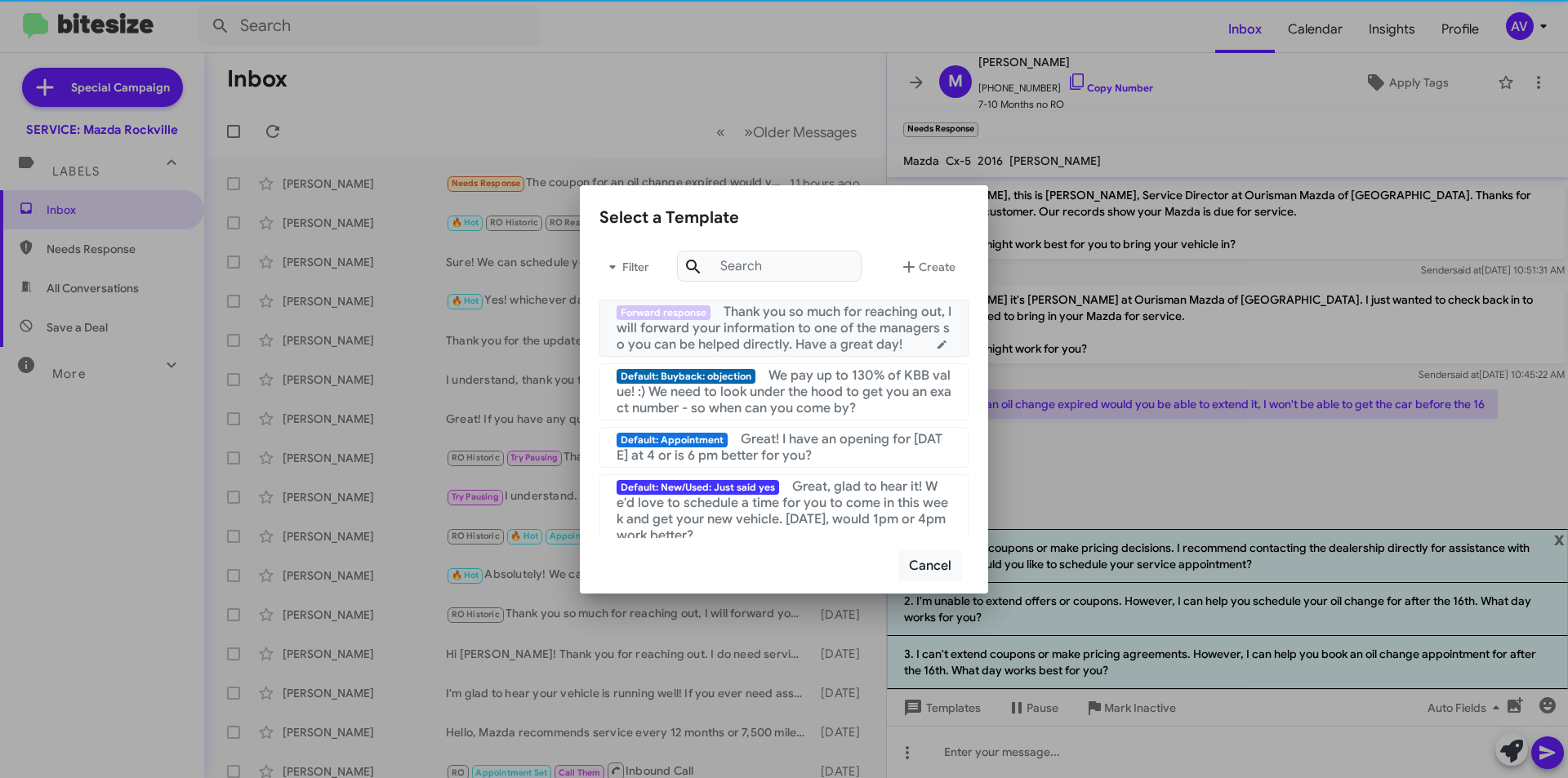
click at [861, 344] on span "Thank you so much for reaching out, I will forward your information to one of t…" at bounding box center [784, 328] width 335 height 49
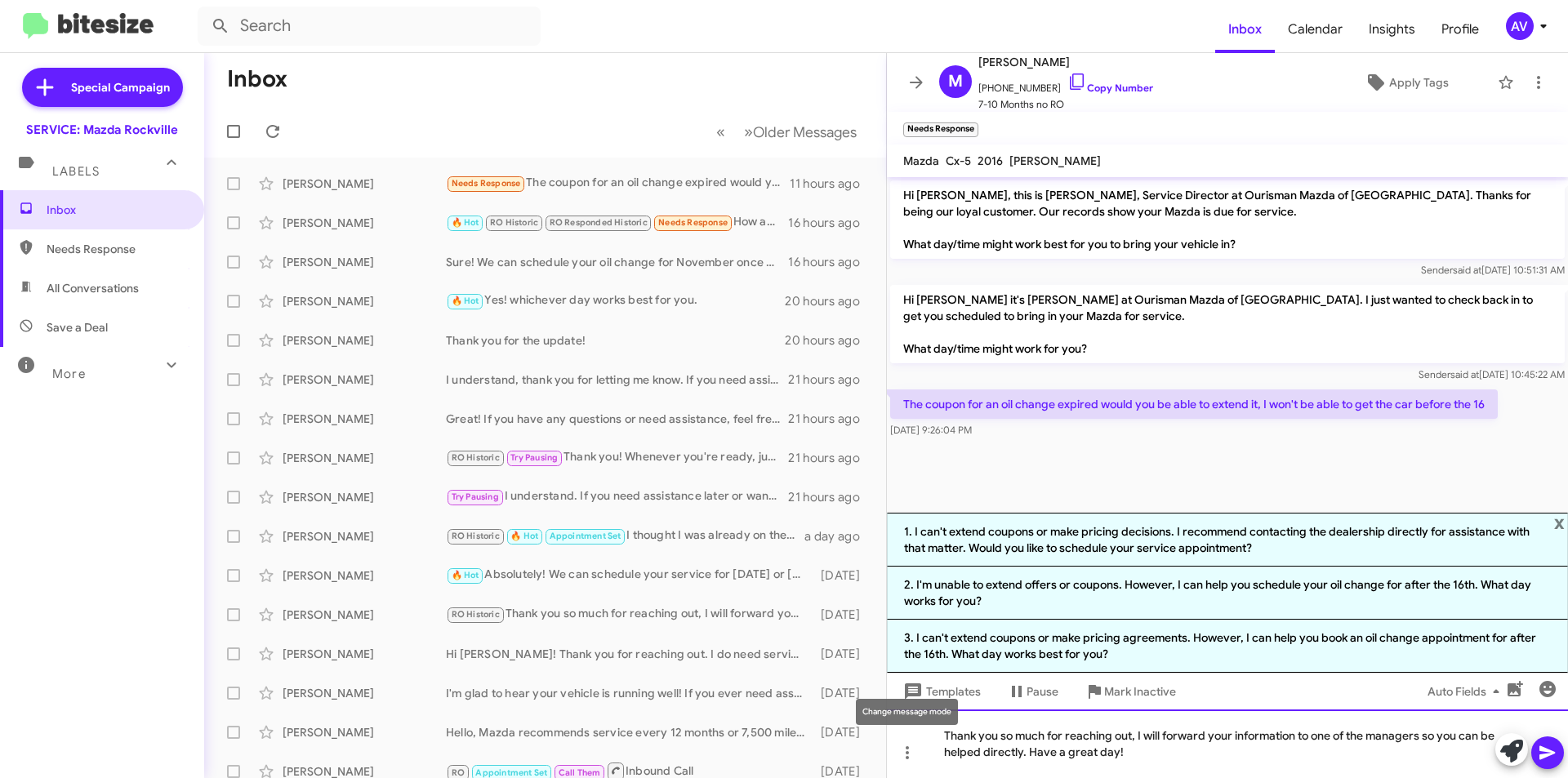
drag, startPoint x: 1138, startPoint y: 733, endPoint x: 902, endPoint y: 717, distance: 236.5
click at [902, 717] on body "Inbox Calendar Insights Profile AV Special Campaign SERVICE: Mazda Rockville La…" at bounding box center [784, 389] width 1568 height 778
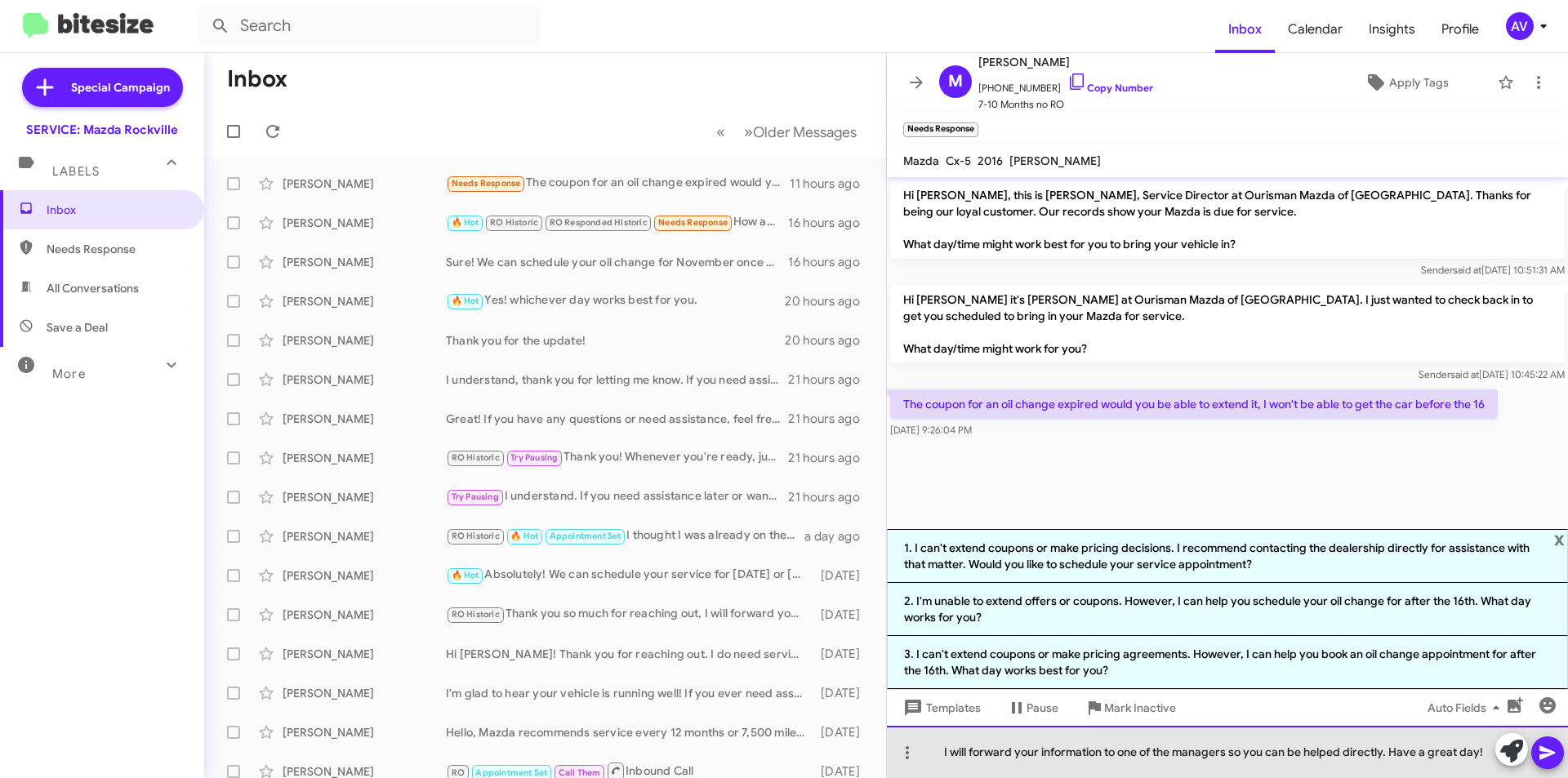
drag, startPoint x: 1228, startPoint y: 755, endPoint x: 1174, endPoint y: 775, distance: 57.6
click at [1174, 775] on div "I will forward your information to one of the managers so you can be helped dir…" at bounding box center [1228, 752] width 682 height 52
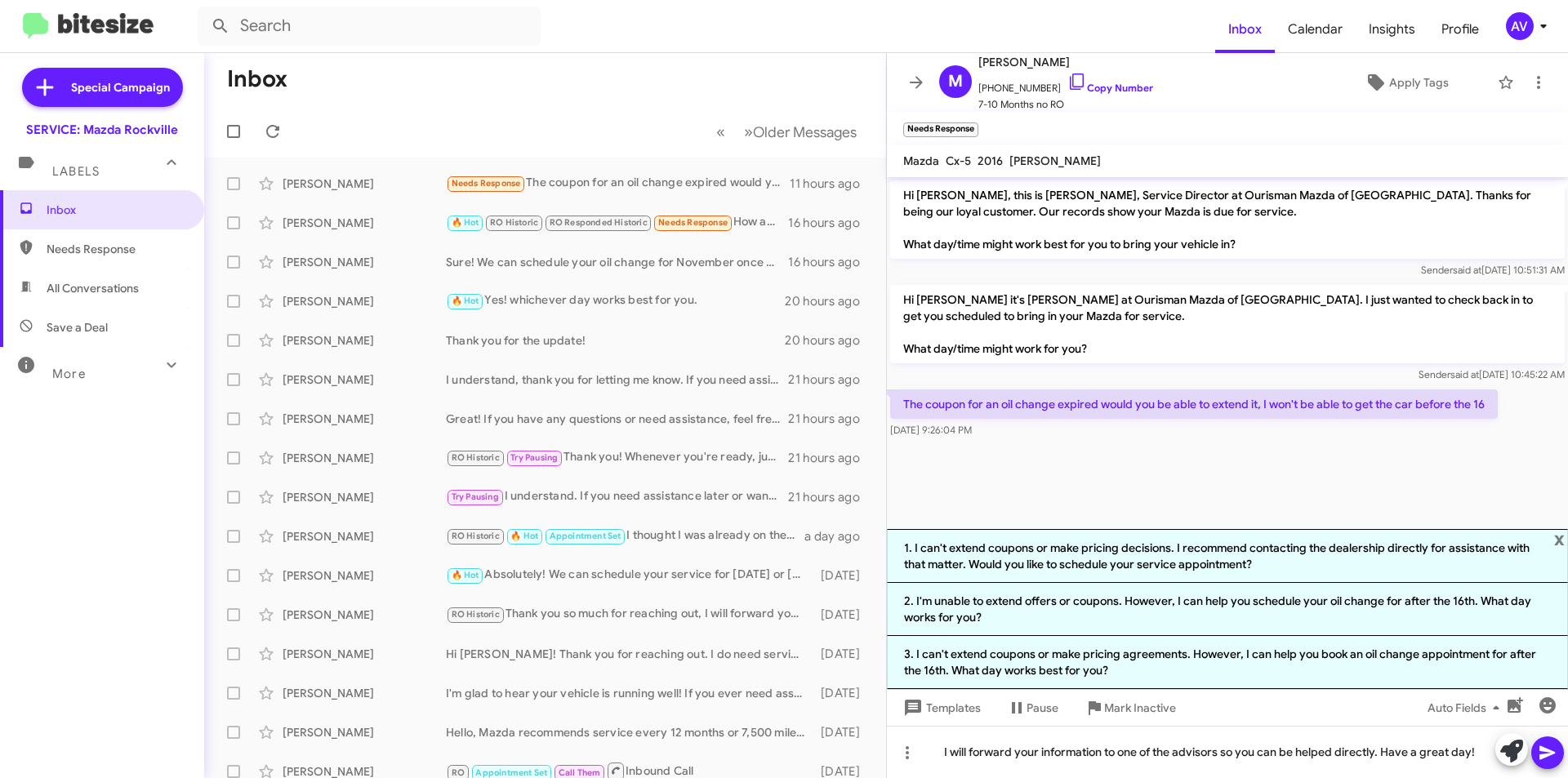
click at [1546, 758] on icon at bounding box center [1547, 752] width 20 height 20
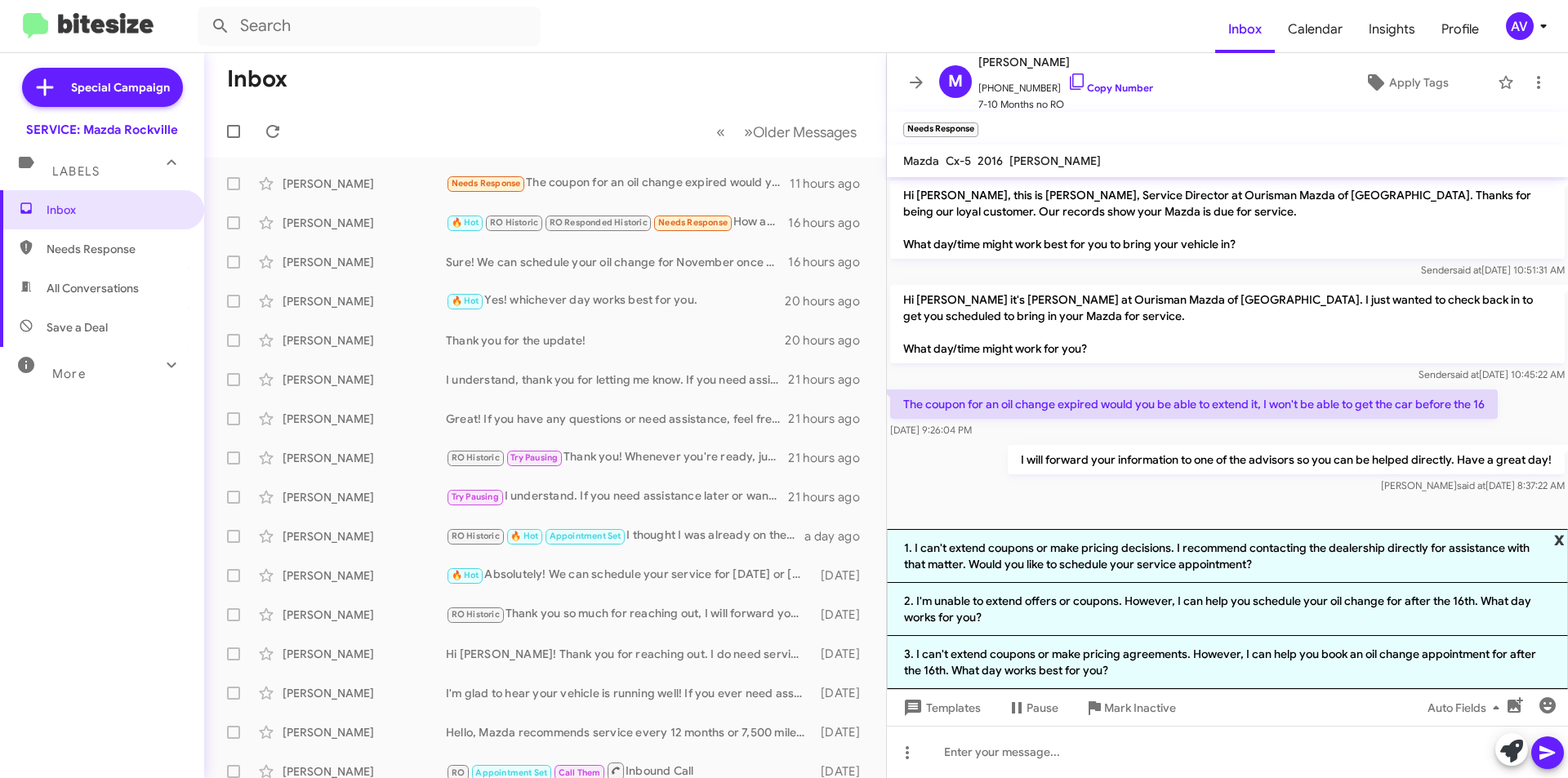
click at [1560, 542] on span "x" at bounding box center [1559, 539] width 10 height 20
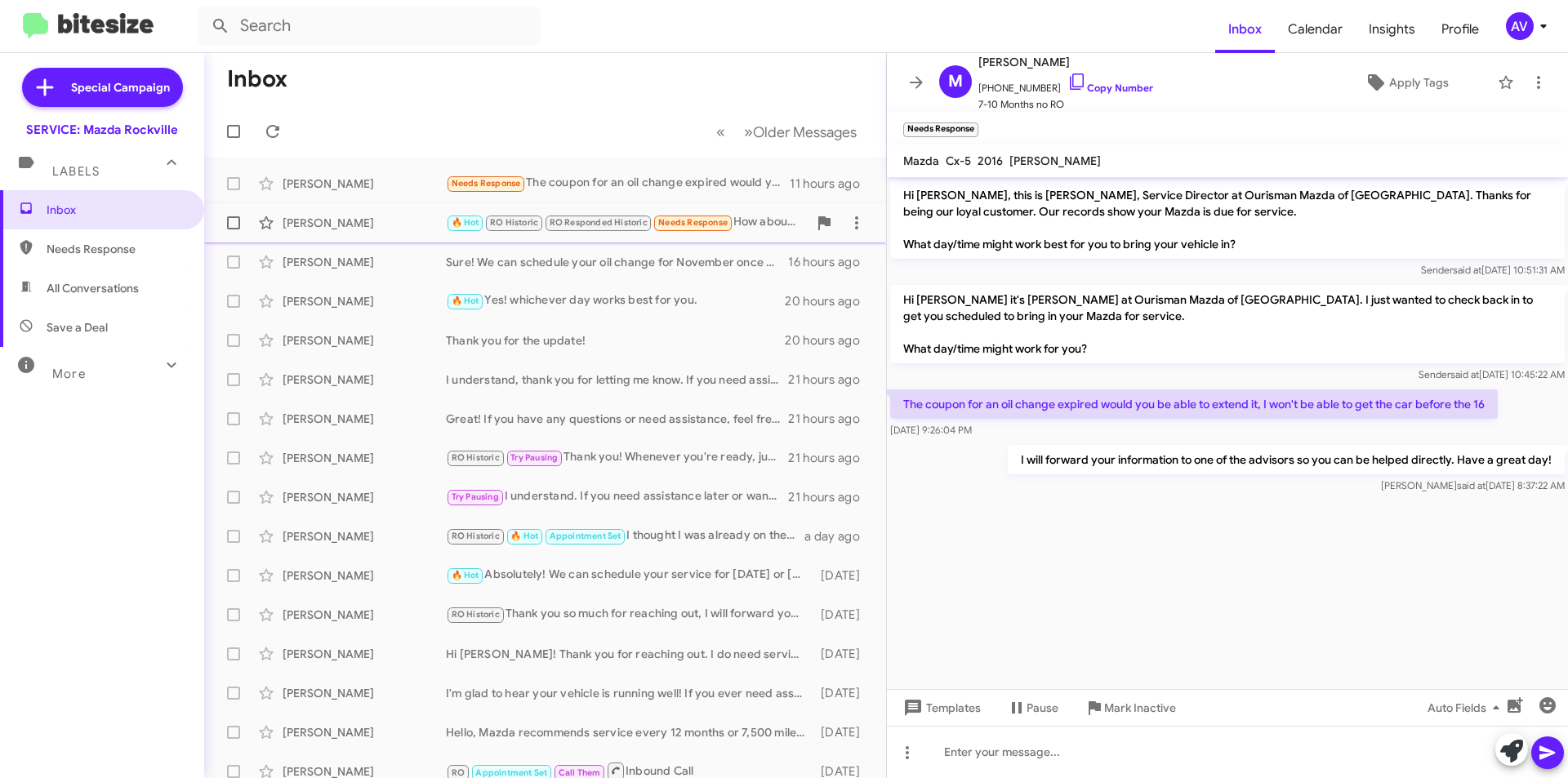
click at [733, 223] on span "Needs Response" at bounding box center [693, 220] width 80 height 15
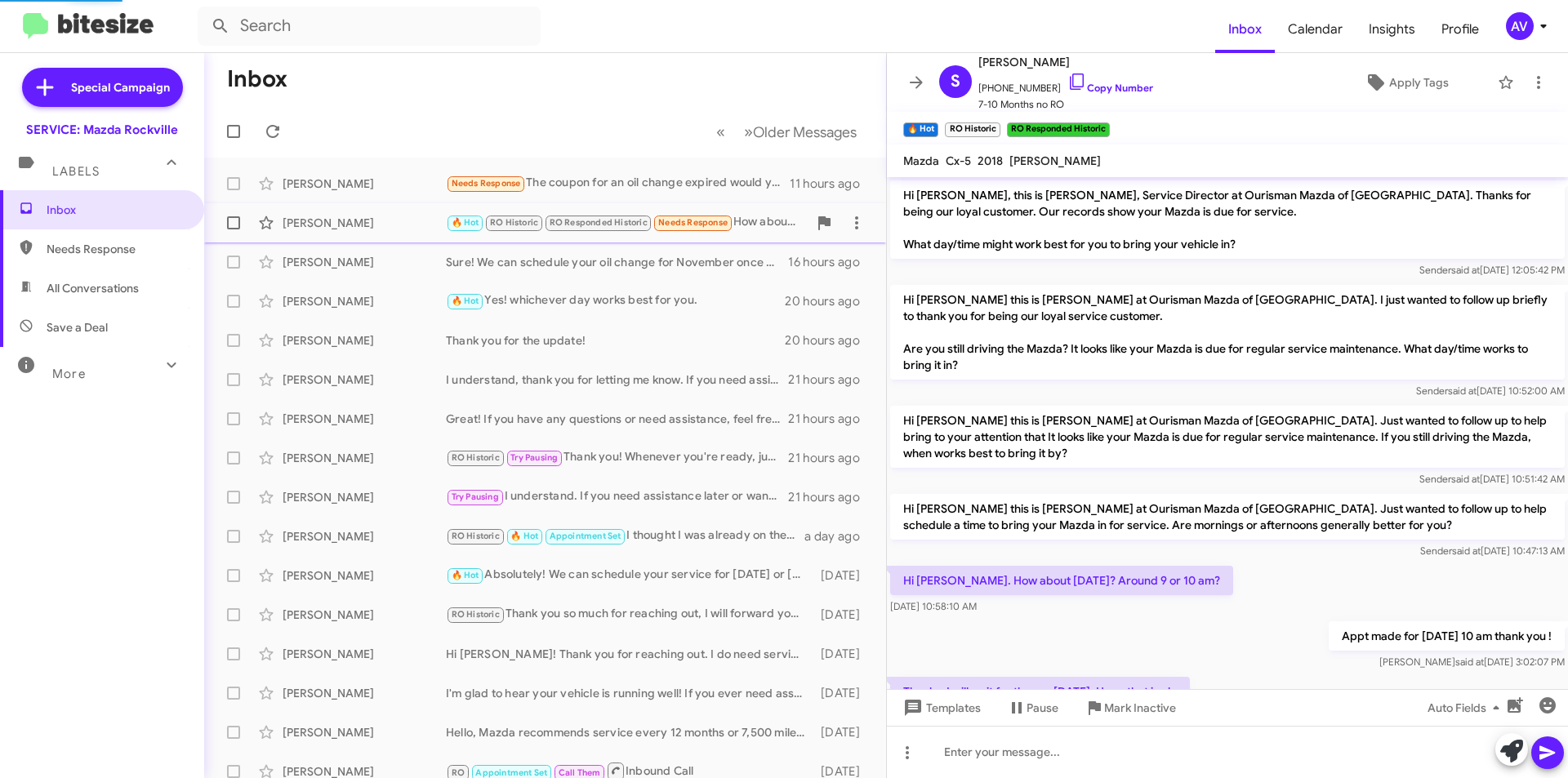
scroll to position [468, 0]
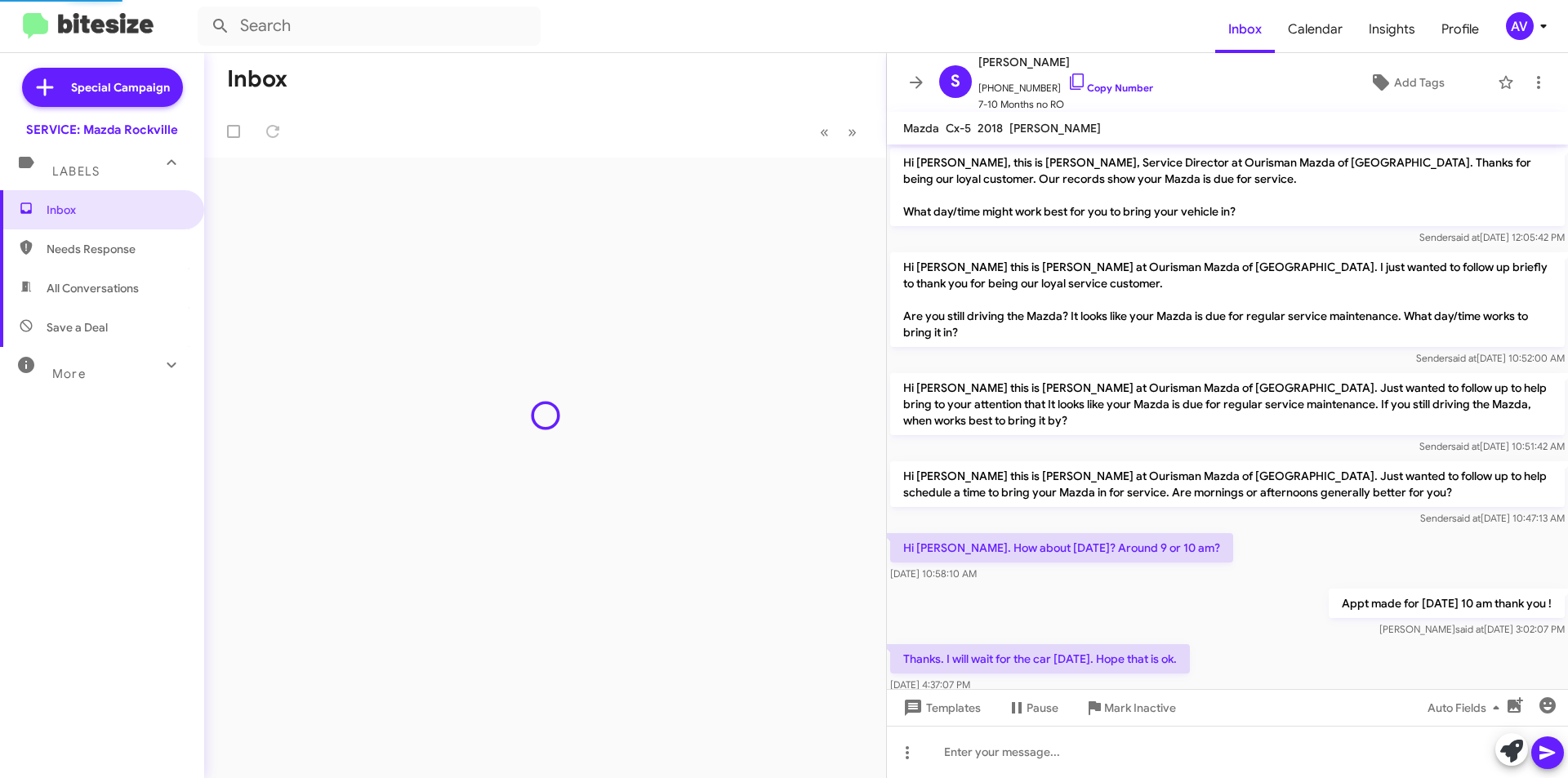
scroll to position [435, 0]
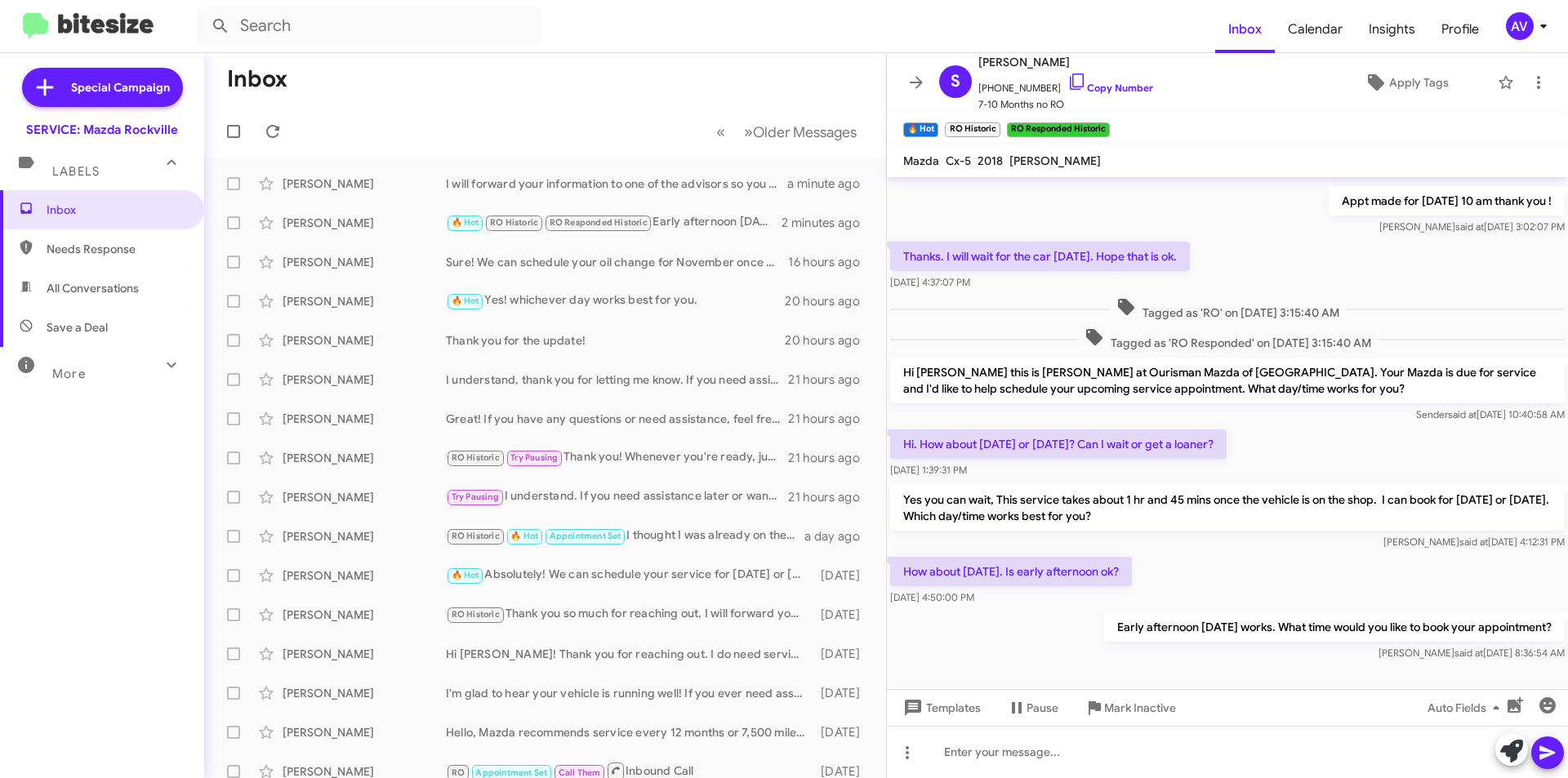
click at [1526, 29] on div "AV" at bounding box center [1520, 26] width 28 height 28
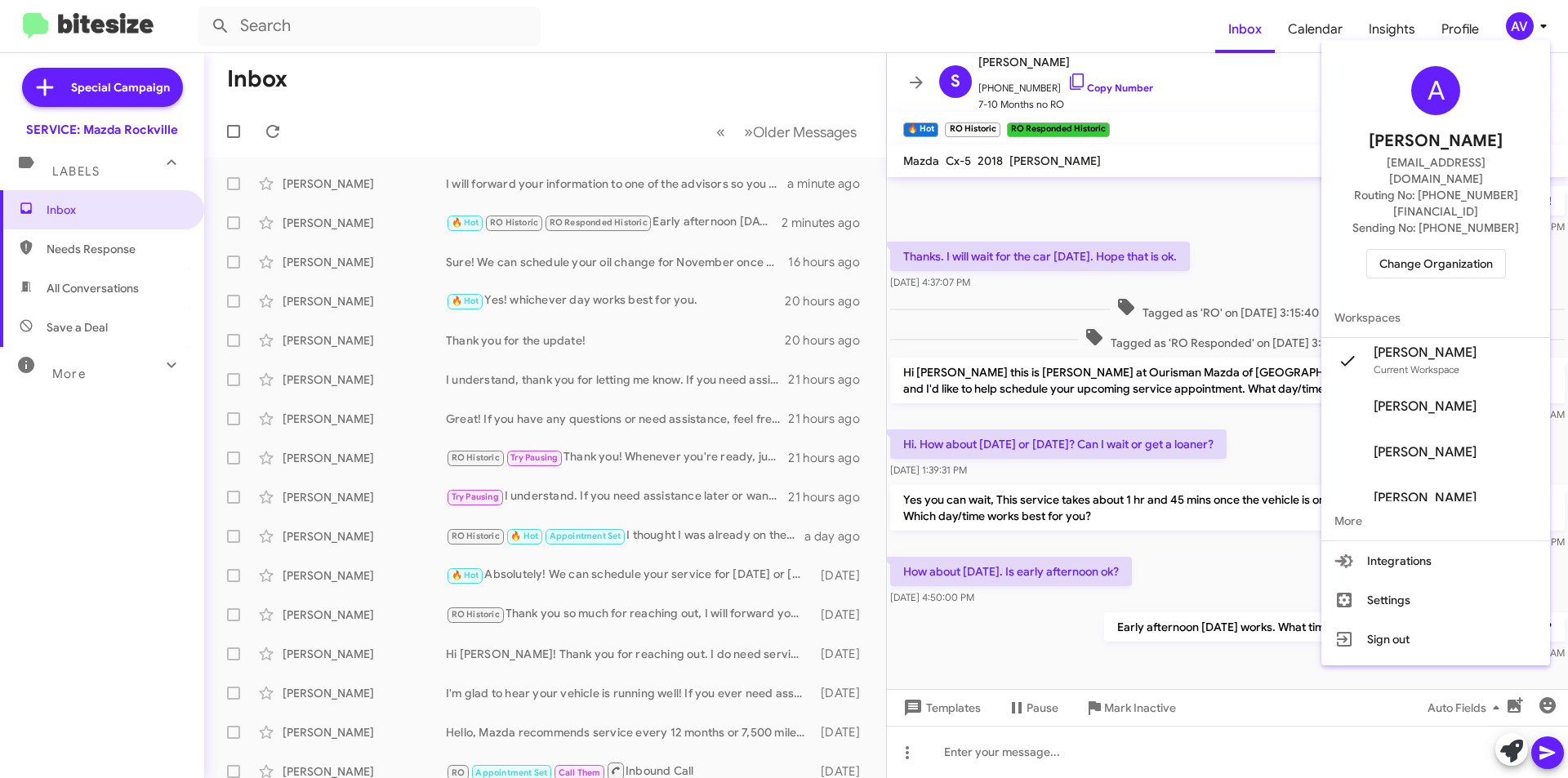
click at [1411, 250] on span "Change Organization" at bounding box center [1436, 264] width 113 height 28
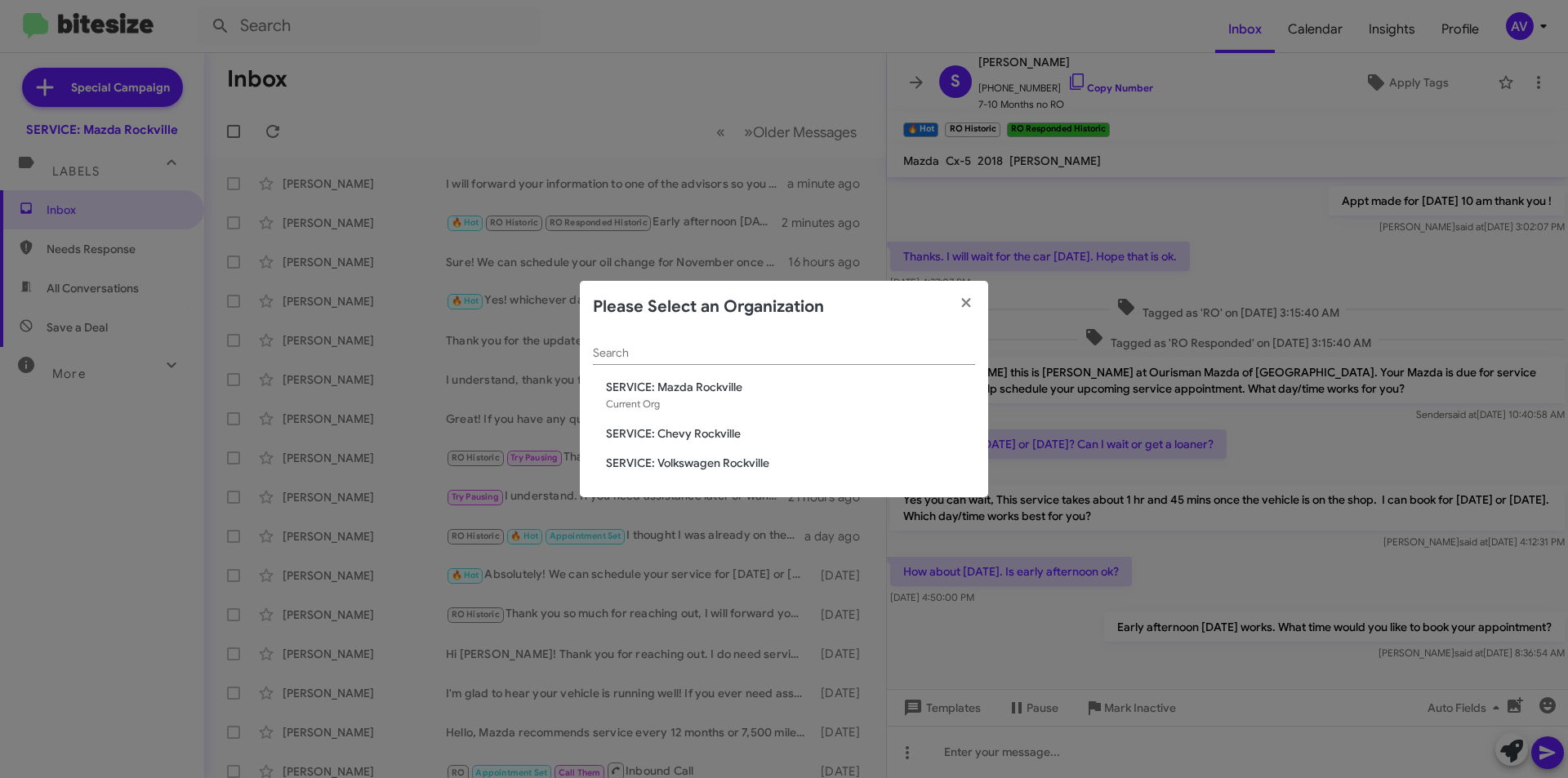
click at [651, 434] on span "SERVICE: Chevy Rockville" at bounding box center [790, 433] width 369 height 16
